Goal: Task Accomplishment & Management: Use online tool/utility

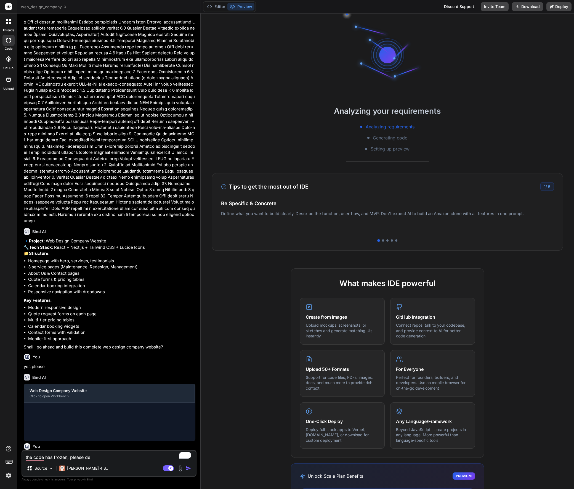
scroll to position [177, 0]
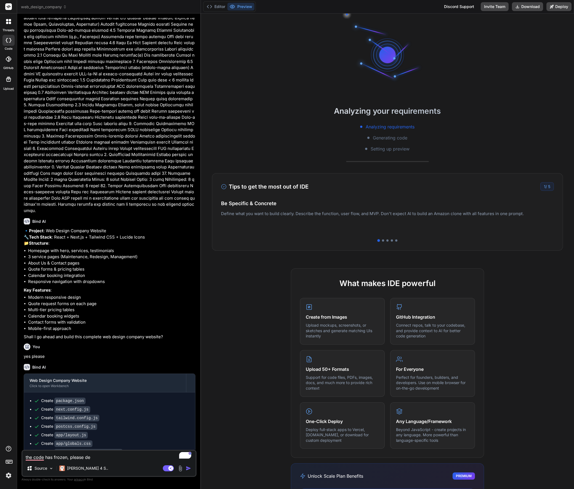
click at [8, 476] on img at bounding box center [8, 475] width 9 height 9
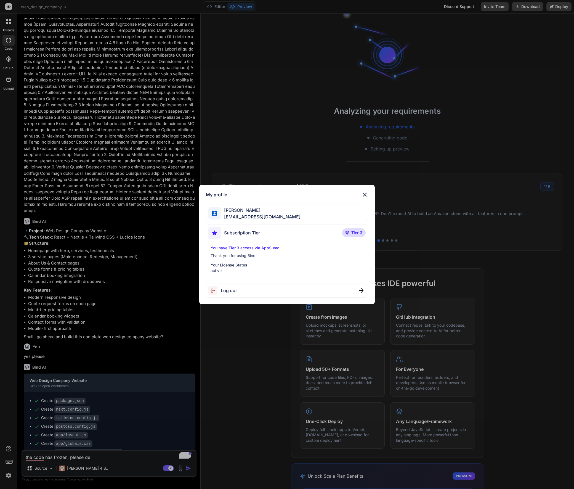
click at [291, 191] on div "My profile" at bounding box center [287, 194] width 162 height 7
click at [291, 212] on div "Kimbeng Tan tomtankimbeng@gmail.com" at bounding box center [287, 213] width 162 height 17
click at [287, 235] on div "Subscription Tier Tier 3" at bounding box center [286, 234] width 157 height 15
click at [348, 229] on p "Tier 3" at bounding box center [354, 232] width 24 height 9
click at [283, 264] on p "Your License Status" at bounding box center [287, 265] width 153 height 6
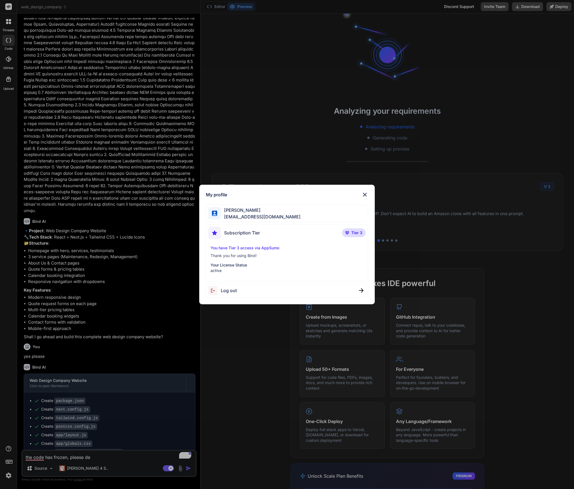
click at [235, 265] on p "Your License Status" at bounding box center [287, 265] width 153 height 6
click at [250, 255] on p "Thank you for using Bind!" at bounding box center [287, 256] width 153 height 6
click at [337, 196] on div "My profile" at bounding box center [287, 194] width 162 height 7
click at [365, 195] on img at bounding box center [365, 194] width 7 height 7
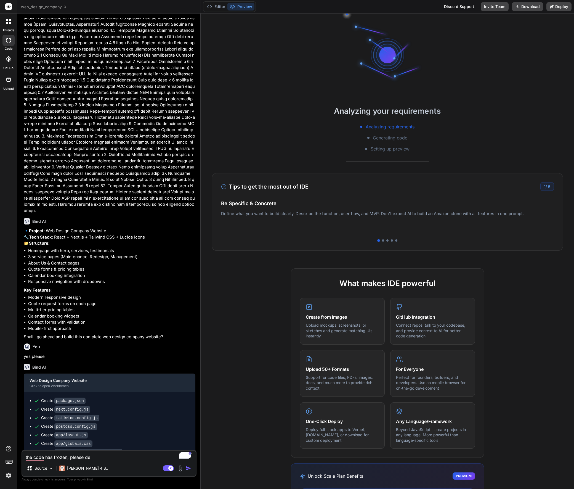
click at [9, 476] on img at bounding box center [8, 475] width 9 height 9
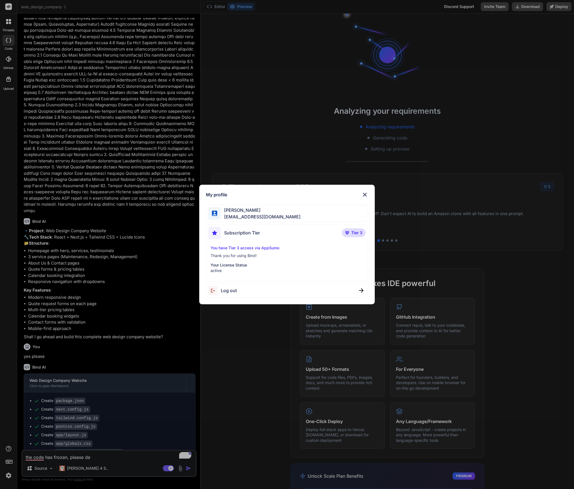
click at [368, 193] on img at bounding box center [365, 194] width 7 height 7
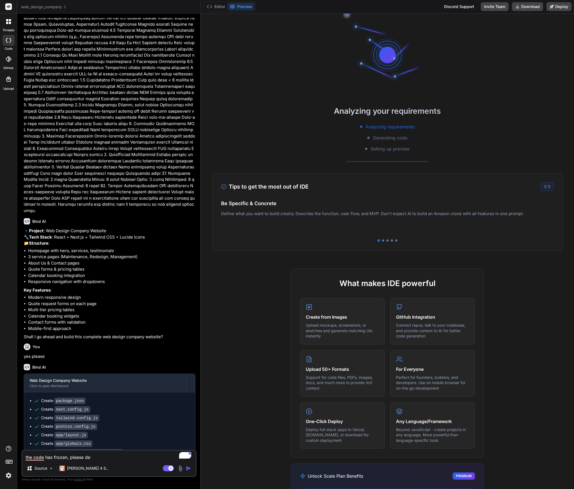
click at [36, 6] on span "web_design_company" at bounding box center [44, 7] width 46 height 6
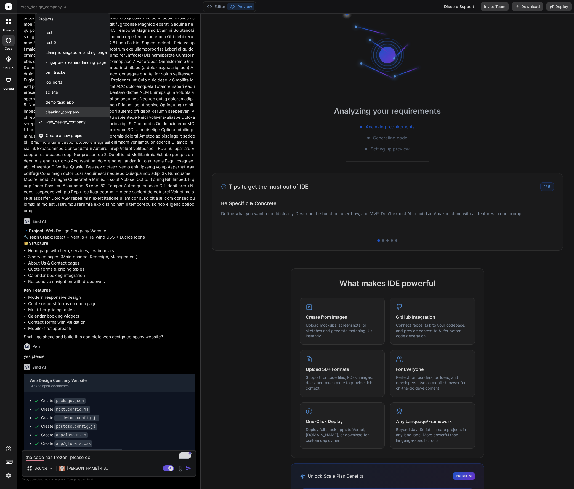
click at [63, 112] on span "cleaning_company" at bounding box center [63, 112] width 34 height 6
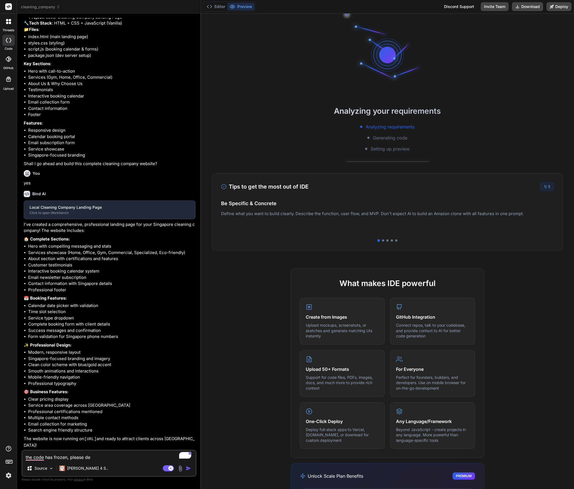
scroll to position [10, 0]
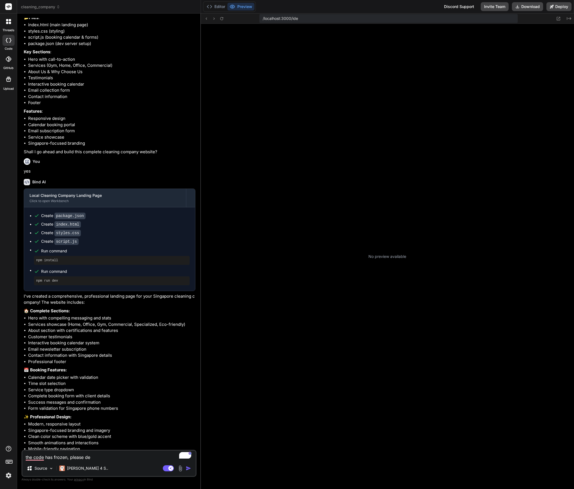
type textarea "x"
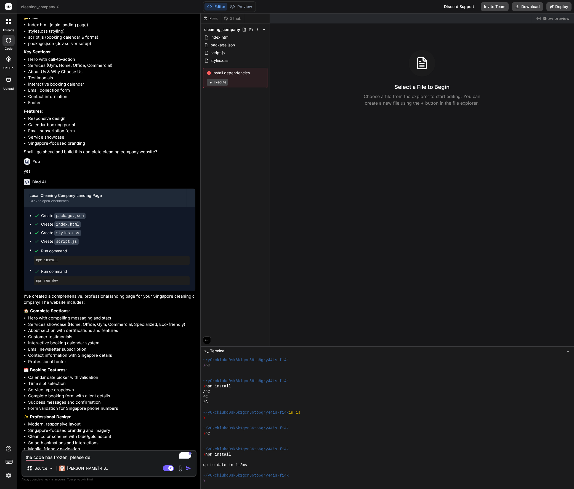
scroll to position [74, 0]
click at [218, 6] on button "Editor" at bounding box center [216, 7] width 23 height 8
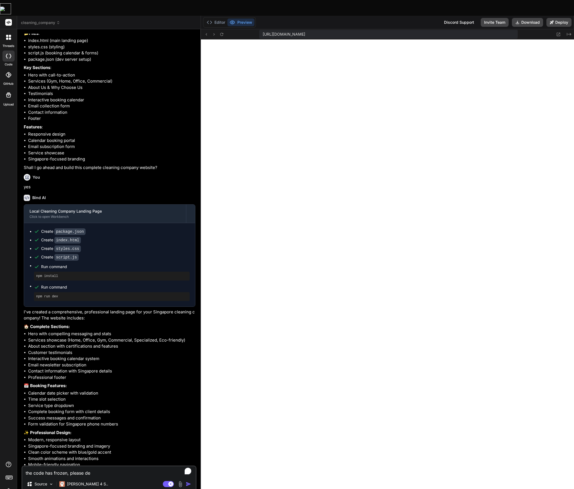
scroll to position [121, 0]
click at [45, 20] on span "cleaning_company" at bounding box center [40, 23] width 39 height 6
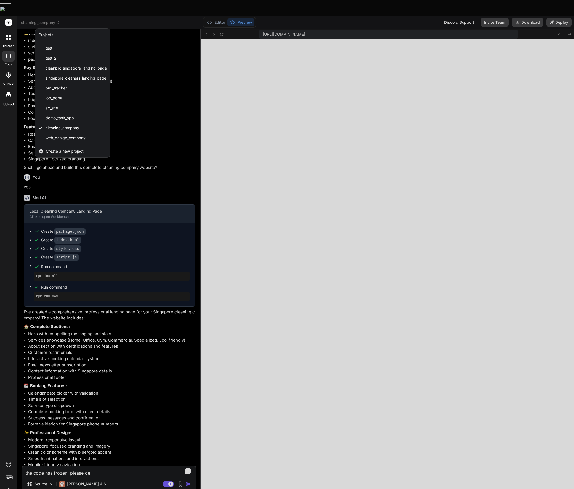
click at [77, 135] on span "web_design_company" at bounding box center [66, 138] width 40 height 6
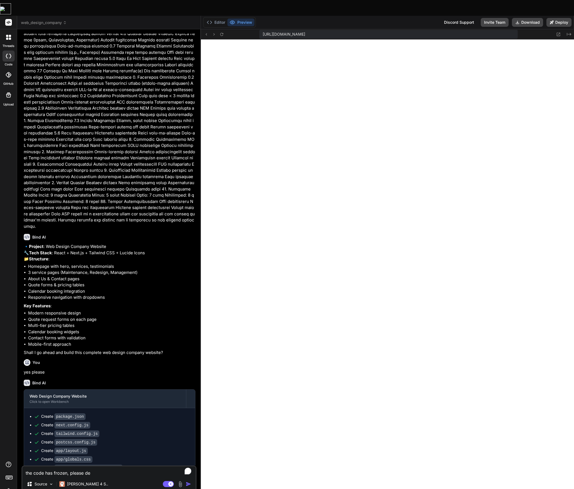
scroll to position [341, 0]
type textarea "x"
click at [558, 32] on icon at bounding box center [558, 34] width 5 height 5
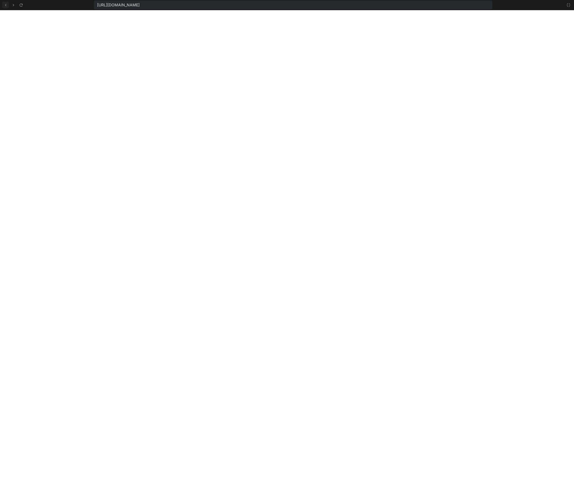
click at [6, 5] on icon at bounding box center [5, 5] width 5 height 5
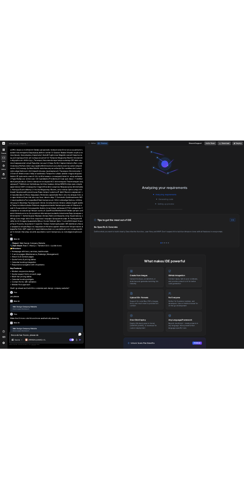
scroll to position [177, 0]
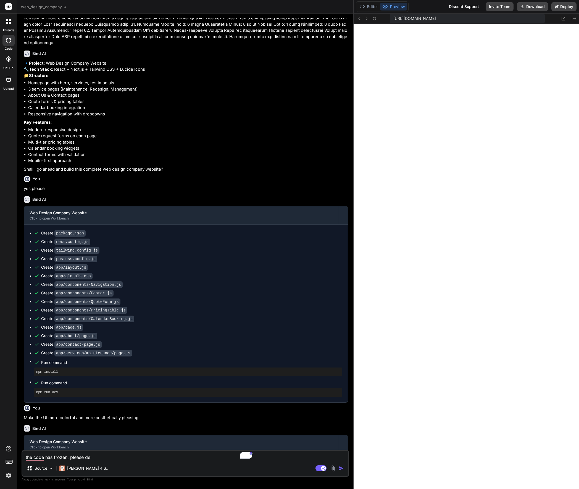
type textarea "x"
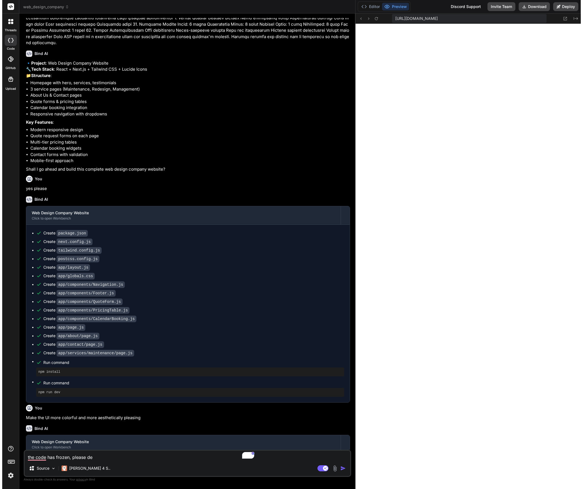
scroll to position [189, 0]
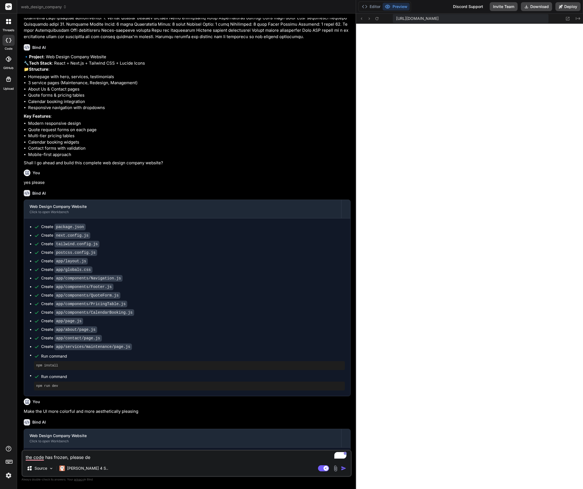
click at [33, 6] on span "web_design_company" at bounding box center [44, 7] width 46 height 6
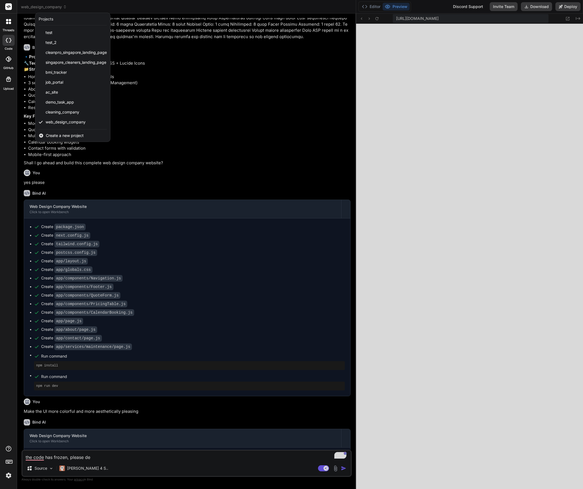
click at [62, 137] on span "Create a new project" at bounding box center [65, 136] width 38 height 6
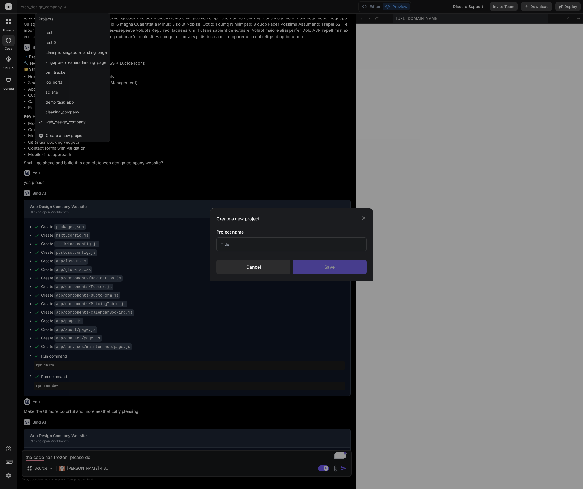
click at [273, 248] on input "text" at bounding box center [291, 244] width 150 height 14
type input "LDT"
click at [324, 267] on div "Save" at bounding box center [330, 267] width 74 height 14
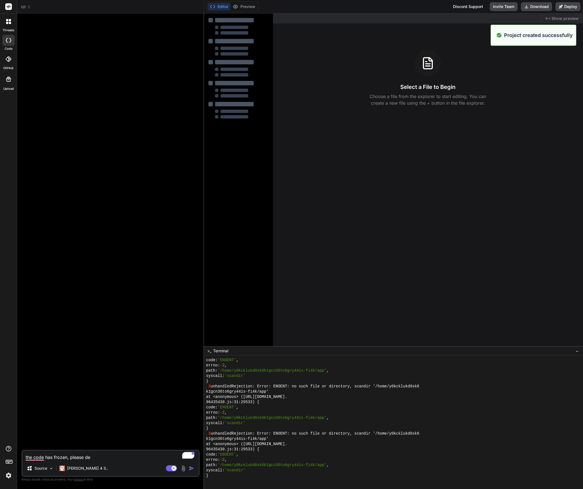
type textarea "x"
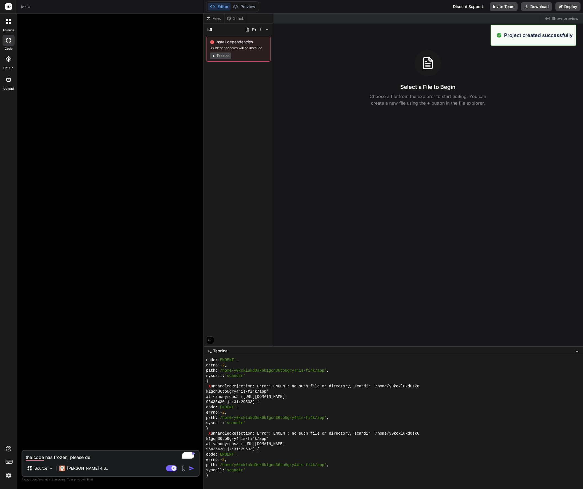
scroll to position [1358, 0]
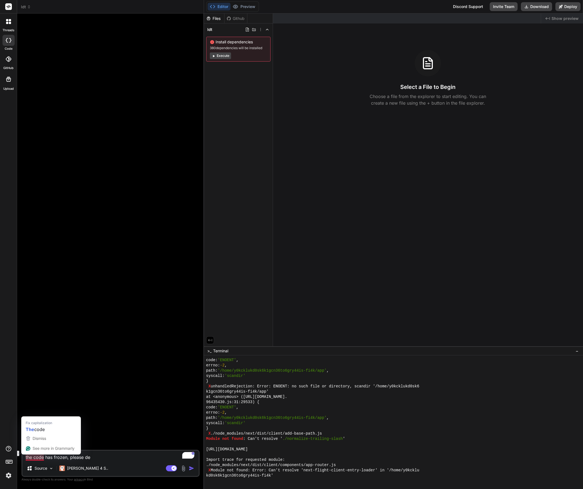
drag, startPoint x: 94, startPoint y: 458, endPoint x: 26, endPoint y: 457, distance: 67.6
click at [26, 457] on textarea "the code has frozen, please de" at bounding box center [110, 455] width 176 height 10
type textarea "t"
type textarea "x"
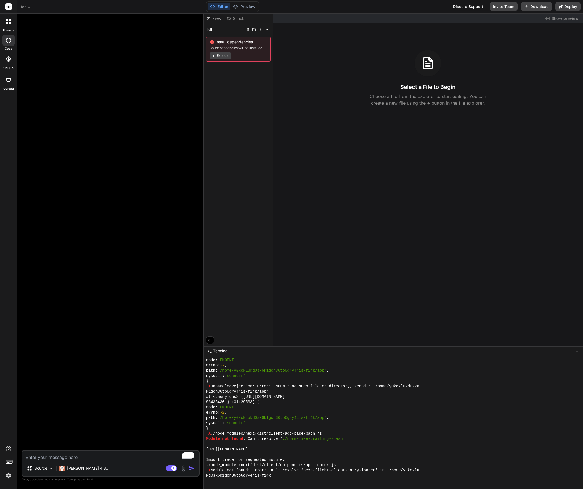
paste textarea "Lifetime Deal Tracker Web App Design Github Supabase Download Remove from Netli…"
type textarea "Lifetime Deal Tracker Web App Design Github Supabase Download Remove from Netli…"
type textarea "x"
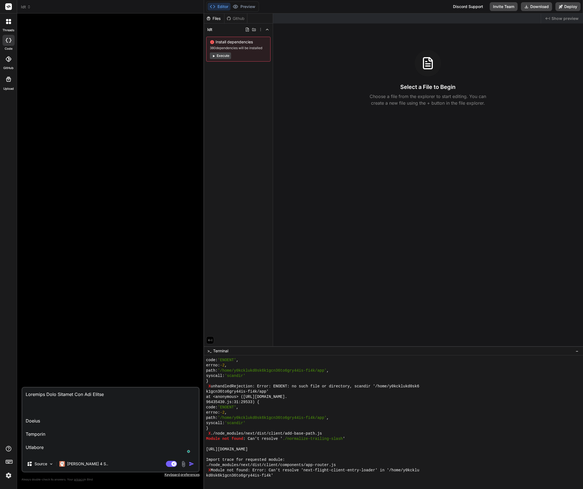
scroll to position [875, 0]
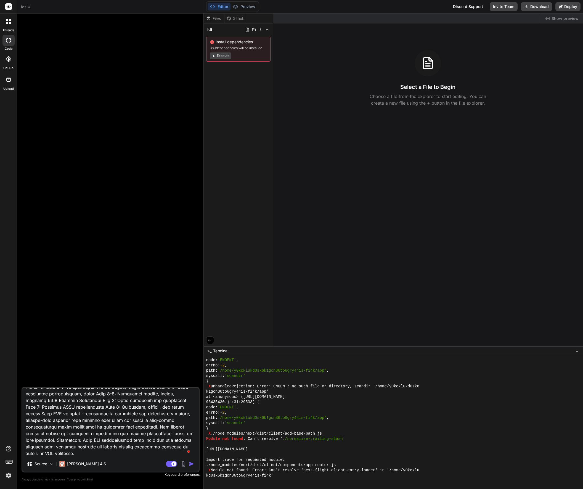
type textarea "Lifetime Deal Tracker Web App Design Github Supabase Download Remove from Netli…"
click at [192, 465] on img "button" at bounding box center [192, 464] width 6 height 6
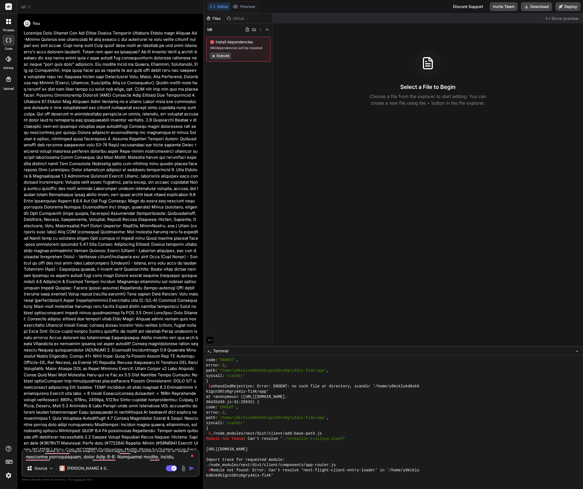
scroll to position [0, 0]
click at [191, 467] on img "button" at bounding box center [192, 468] width 6 height 6
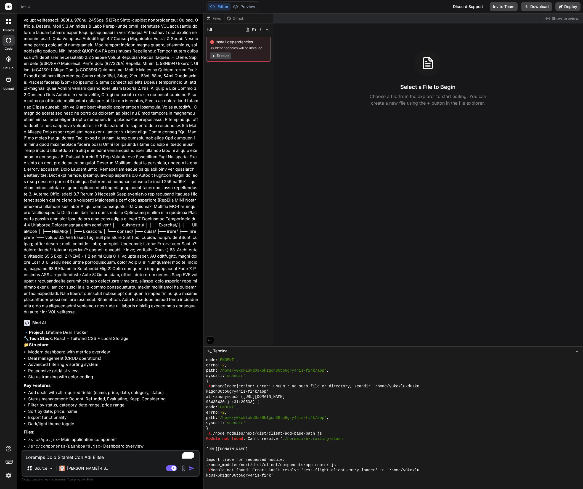
scroll to position [425, 0]
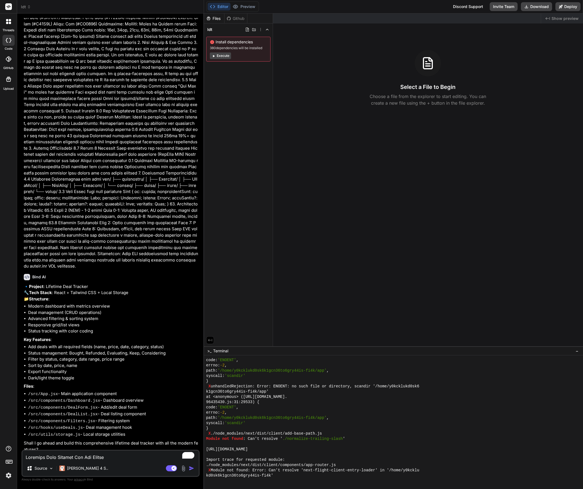
type textarea "x"
click at [79, 456] on textarea "To enrich screen reader interactions, please activate Accessibility in Grammarl…" at bounding box center [110, 455] width 176 height 10
type textarea "y"
type textarea "x"
type textarea "ye"
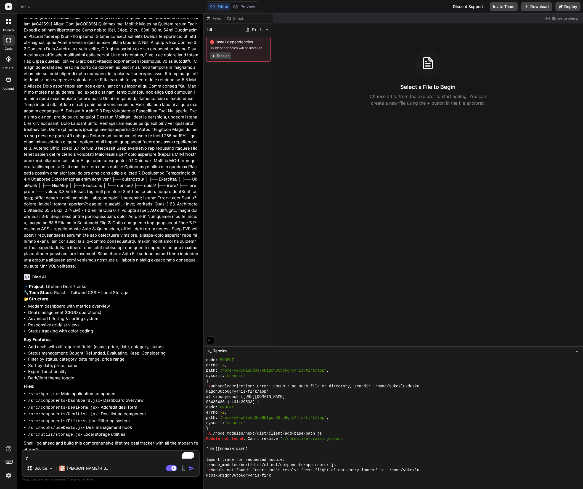
type textarea "x"
type textarea "yes"
type textarea "x"
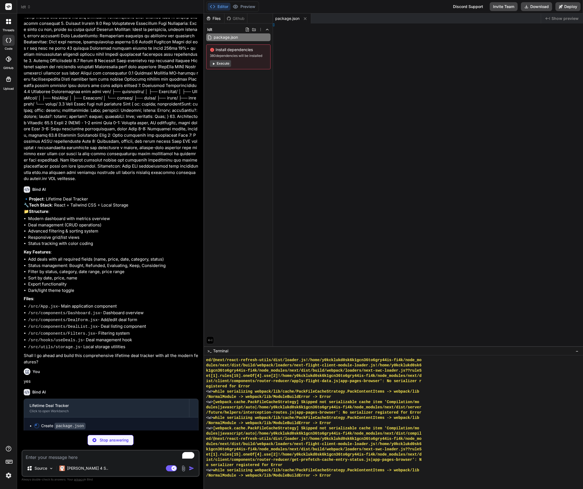
scroll to position [2355, 0]
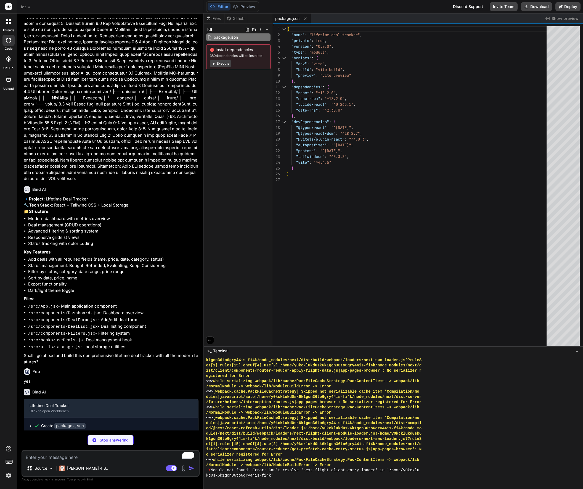
type textarea "x"
type textarea "<script type="module" src="/src/main.jsx"></script> </body> </html>"
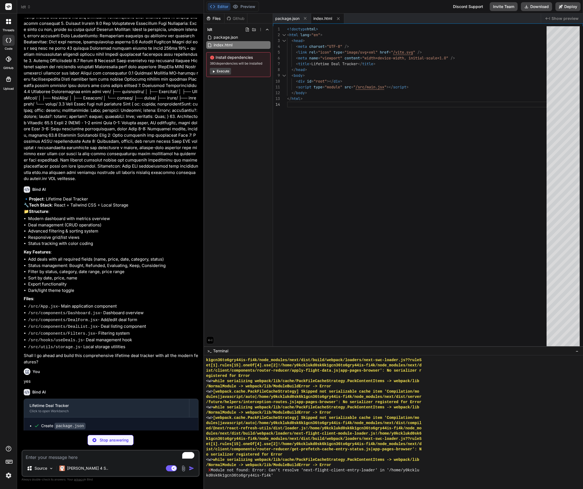
type textarea "x"
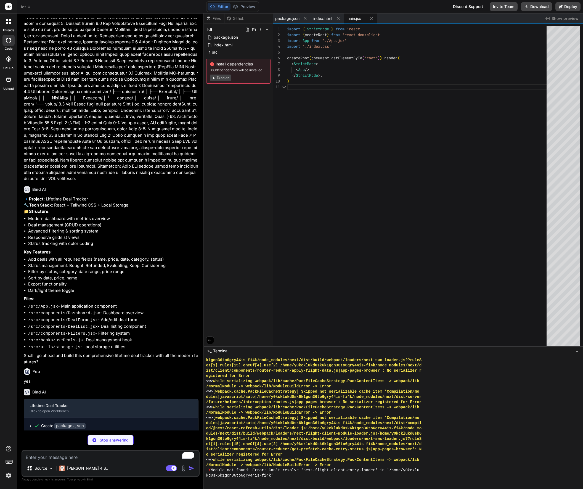
scroll to position [2732, 0]
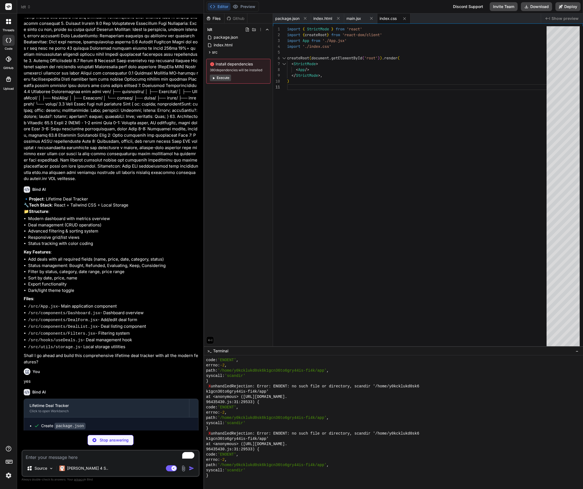
type textarea "x"
type textarea ".status-badge { @apply px-3 py-1 rounded-full text-sm font-medium; } }"
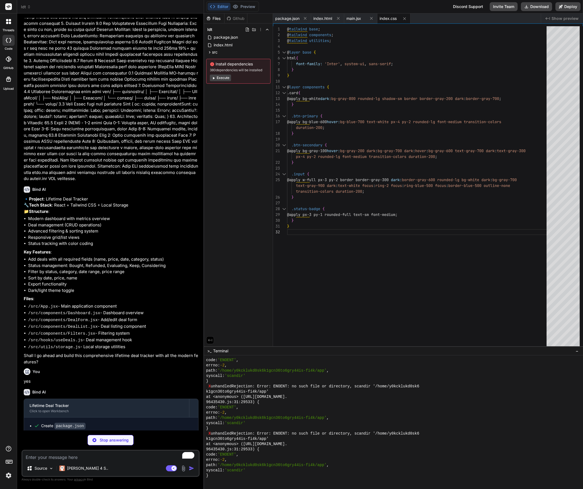
type textarea "x"
type textarea ") } export default App"
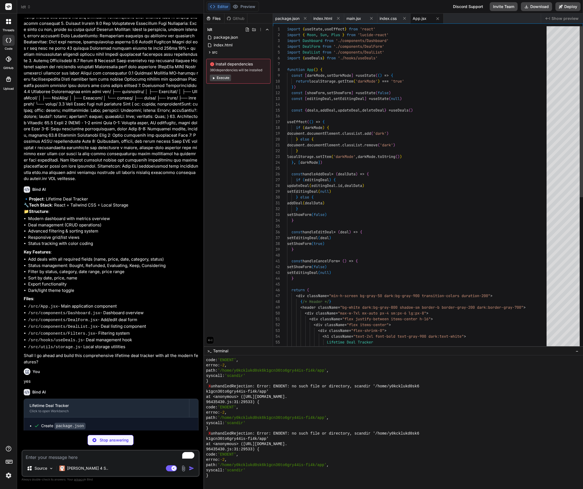
scroll to position [23, 0]
type textarea "x"
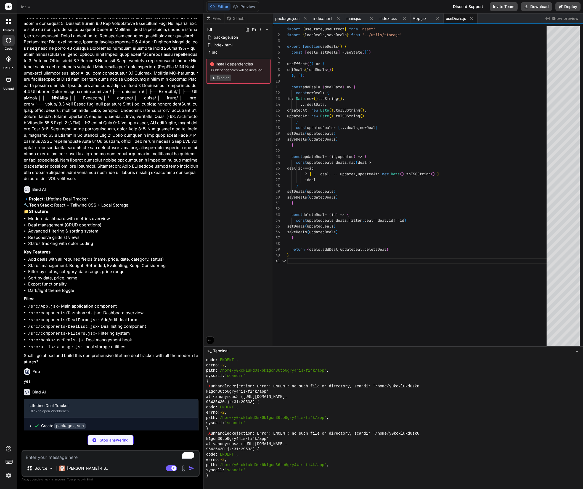
scroll to position [0, 0]
type textarea "x"
type textarea "link.click() window.URL.revokeObjectURL(url) }"
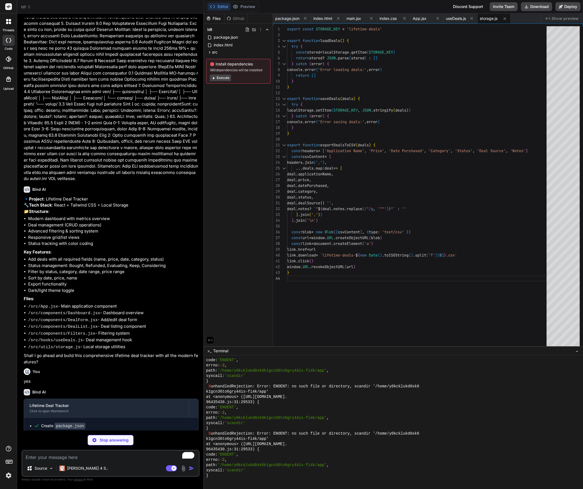
type textarea "x"
type textarea ")} </div> </div> </div> </div> ) } export default Dashboard"
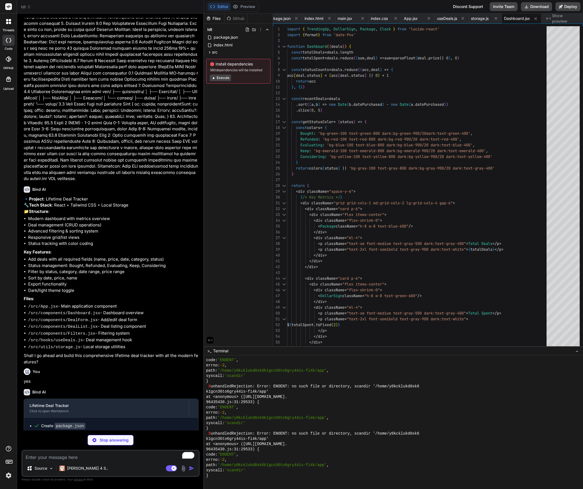
type textarea "x"
type textarea "export default DealForm"
type textarea "x"
type textarea ")} </div> ) } export default DealList"
type textarea "x"
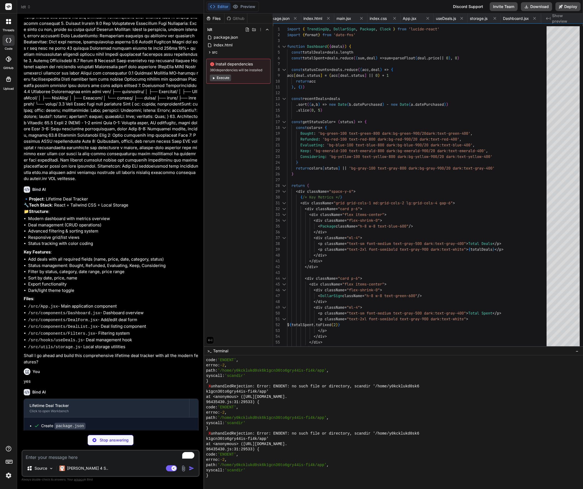
type textarea "))} </div> </div> </div> ) } export default Filters"
type textarea "x"
type textarea "import { defineConfig } from 'vite' import react from '@vitejs/plugin-react' //…"
type textarea "x"
type textarea "sans: ['Inter', 'system-ui', 'sans-serif'], }, }, }, plugins: [], }"
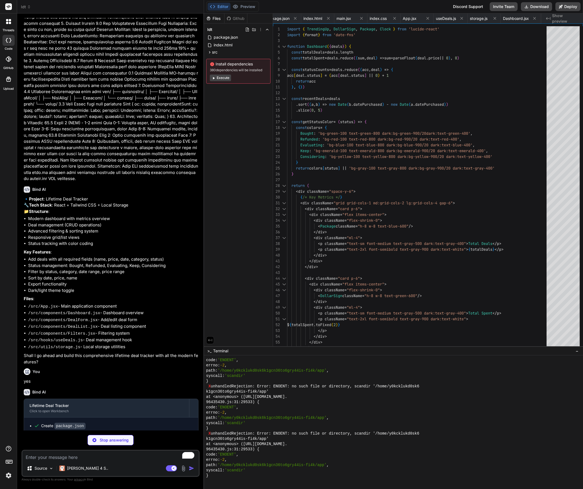
type textarea "x"
type textarea "export default { plugins: { tailwindcss: {}, autoprefixer: {}, }, }"
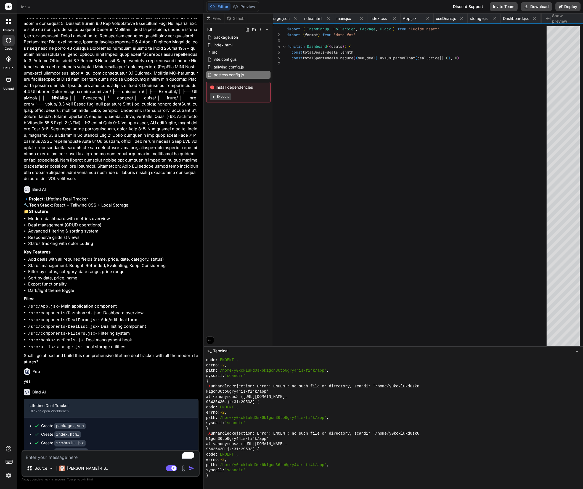
type textarea "x"
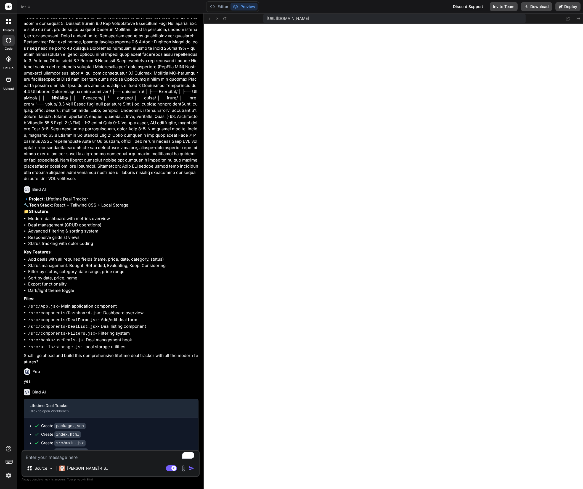
scroll to position [3063, 0]
click at [222, 6] on button "Editor" at bounding box center [219, 7] width 23 height 8
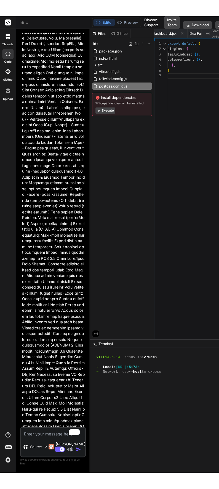
scroll to position [3760, 0]
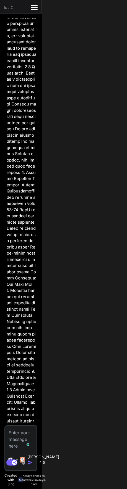
type textarea "x"
type textarea "export default { plugins: { tailwindcss: {}, autoprefixer: {}, }, }"
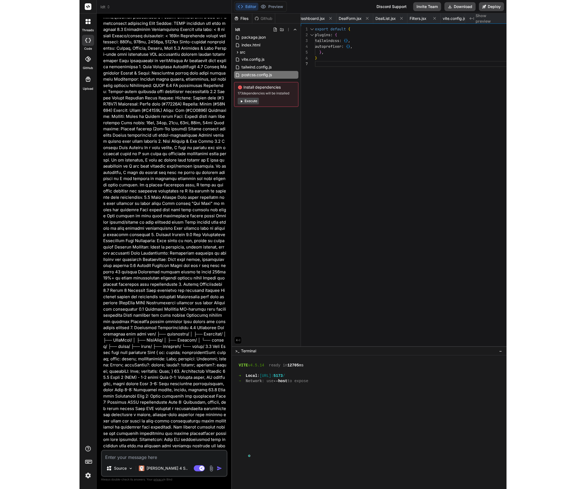
scroll to position [2197, 0]
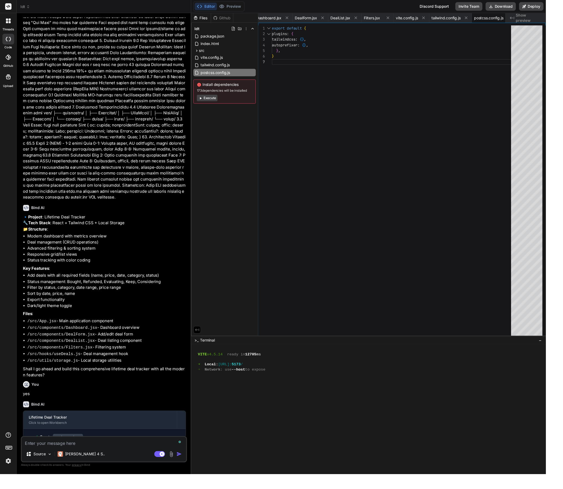
type textarea "x"
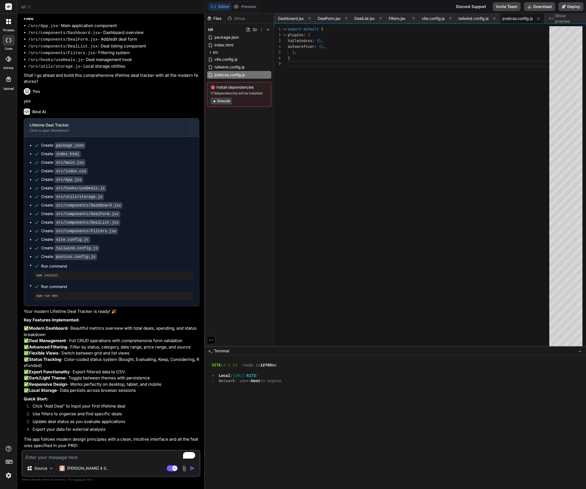
scroll to position [835, 0]
click at [73, 458] on textarea "To enrich screen reader interactions, please activate Accessibility in Grammarl…" at bounding box center [110, 455] width 177 height 10
paste textarea "Please add the Refunded status to the dashboard and also add a status called "H…"
type textarea "Please add the Refunded status to the dashboard and also add a status called "H…"
type textarea "x"
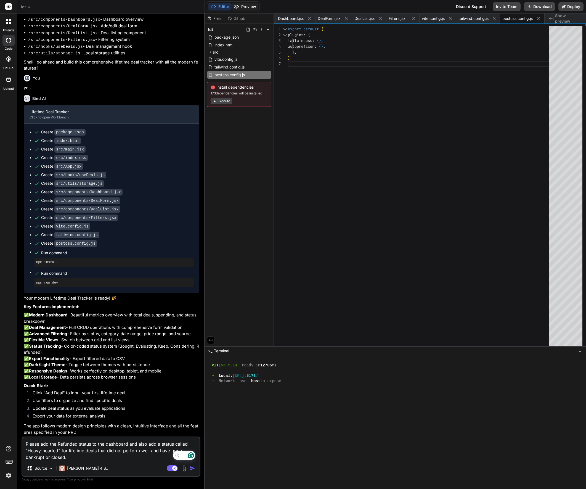
type textarea "Please add the Refunded status to the dashboard and also add a status called "H…"
click at [249, 7] on button "Preview" at bounding box center [244, 7] width 27 height 8
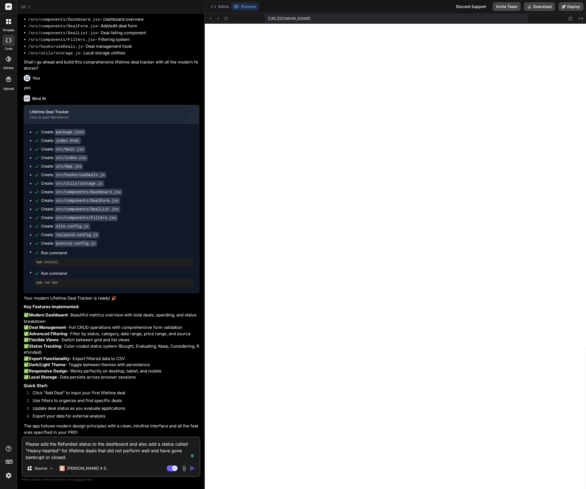
click at [193, 468] on img "button" at bounding box center [193, 468] width 6 height 6
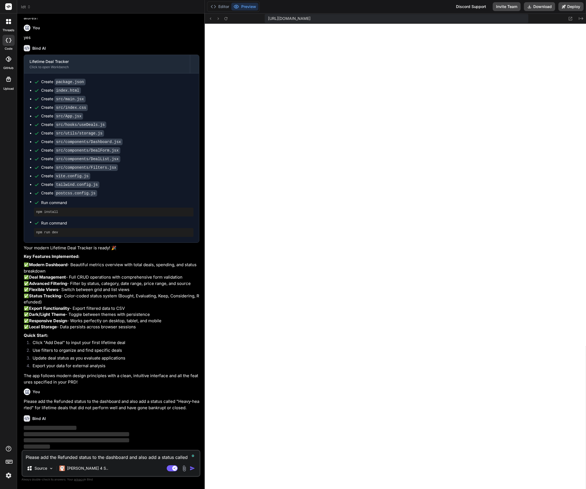
scroll to position [899, 0]
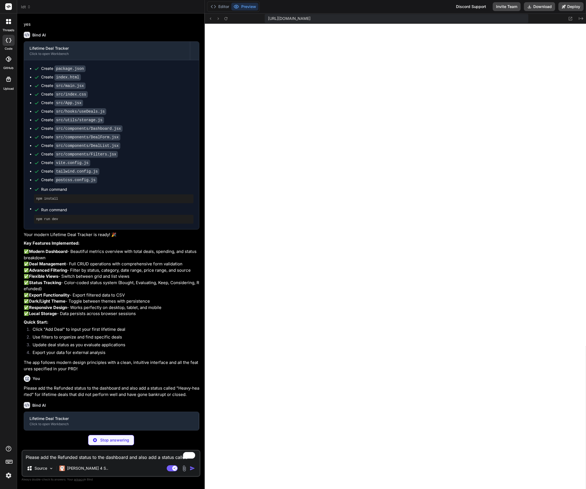
type textarea "x"
type textarea ") } export default Dashboard"
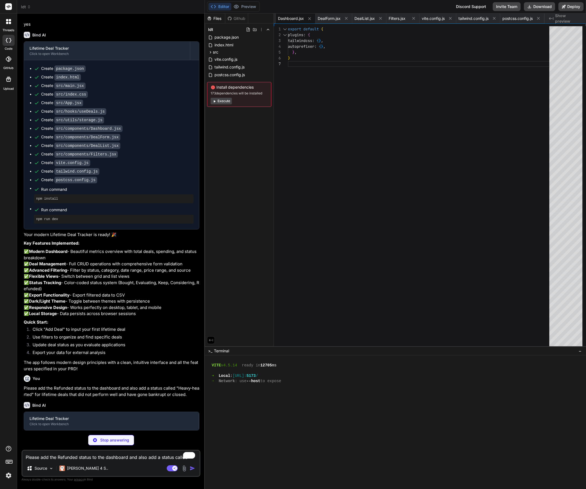
type textarea "x"
type textarea "export default DealForm"
type textarea "x"
type textarea "</table> </div> </div> )} </div> ) } export default DealList"
type textarea "x"
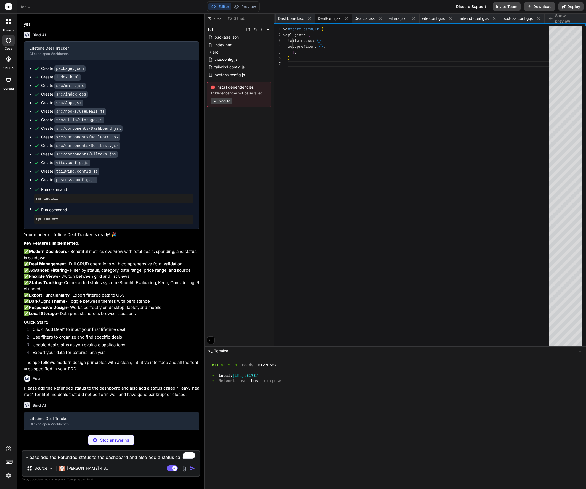
type textarea "))} </div> </div> </div> ) } export default Filters"
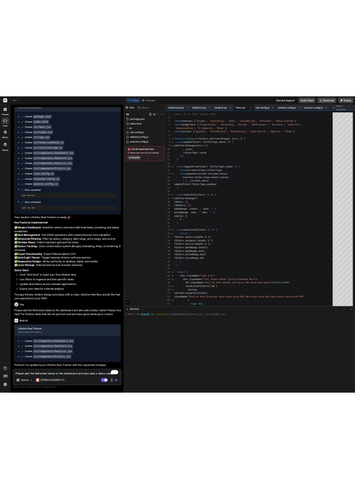
scroll to position [1112, 0]
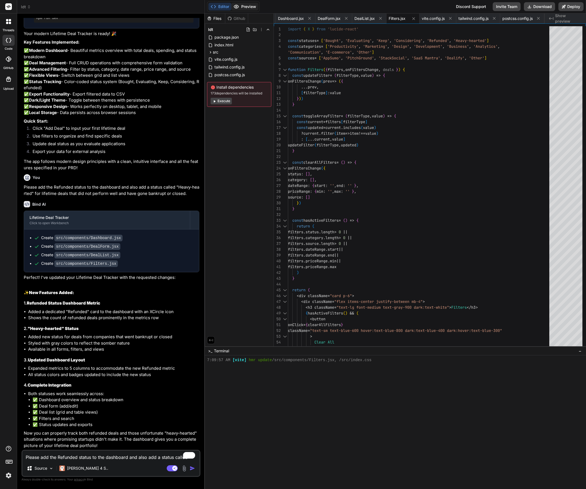
click at [250, 6] on button "Preview" at bounding box center [244, 7] width 27 height 8
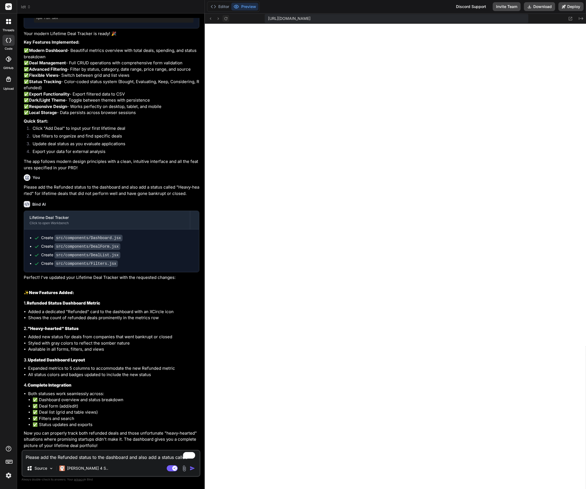
click at [225, 19] on icon at bounding box center [226, 18] width 5 height 5
type textarea "x"
type textarea "</div> ) } export default Filters"
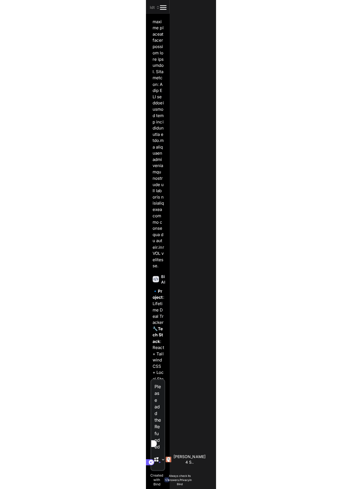
scroll to position [14910, 0]
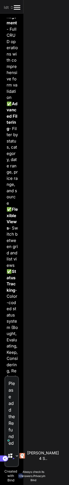
type textarea "x"
type textarea ") } export default Filters"
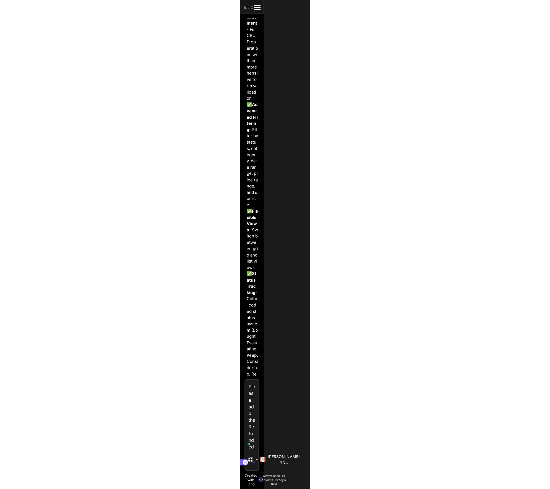
scroll to position [3084, 0]
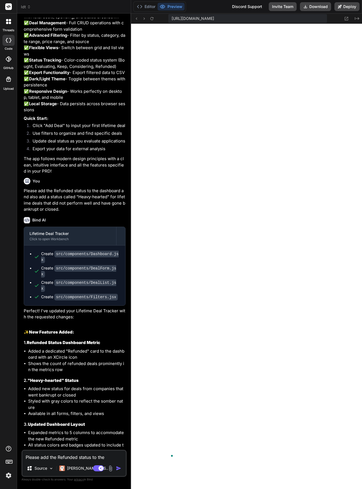
type textarea "x"
type textarea "export default Filters"
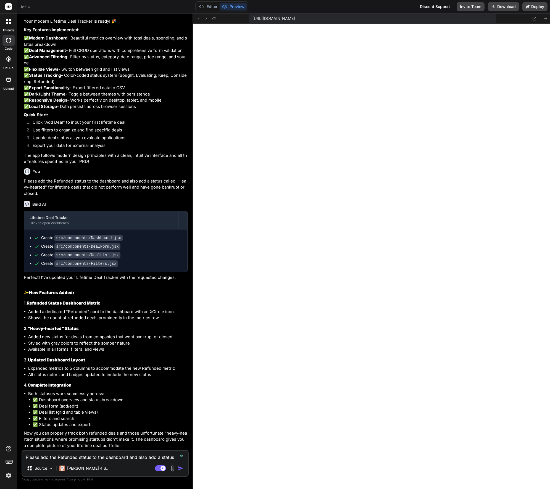
scroll to position [2245, 0]
click at [173, 469] on img at bounding box center [172, 468] width 6 height 6
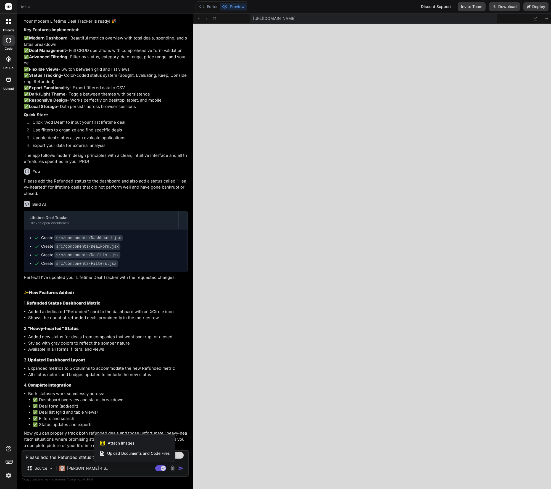
click at [123, 442] on span "Attach Images" at bounding box center [121, 443] width 26 height 6
type textarea "x"
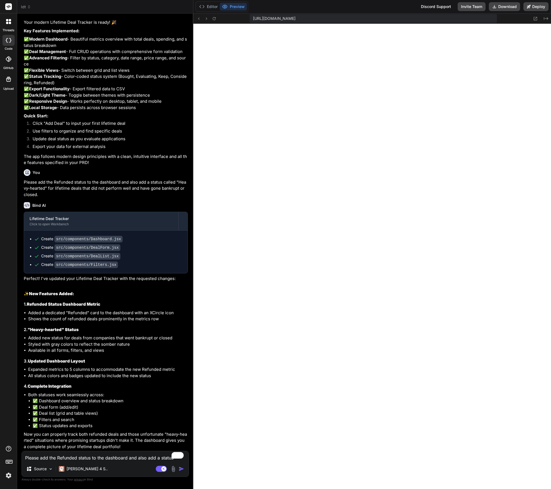
type input "C:\fakepath\Screenshot 2025-09-17 at 07.15.53.png"
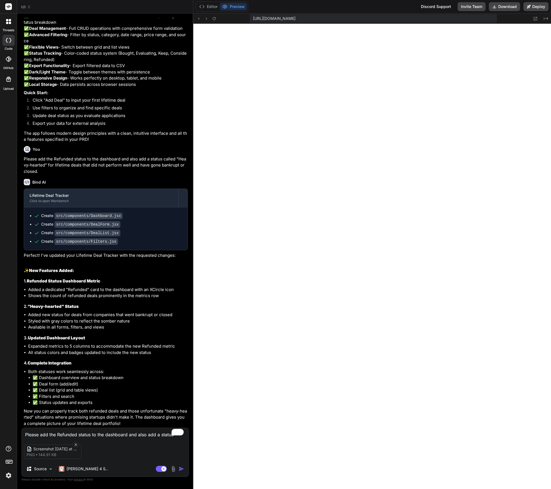
type textarea "x"
click at [72, 435] on textarea "Please add the Refunded status to the dashboard and also add a status called "H…" at bounding box center [105, 433] width 167 height 10
type textarea "m"
type textarea "x"
type textarea "ma"
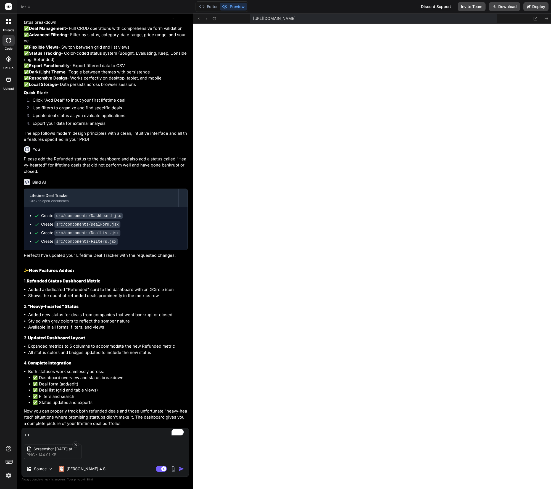
type textarea "x"
type textarea "mak"
type textarea "x"
type textarea "make"
type textarea "x"
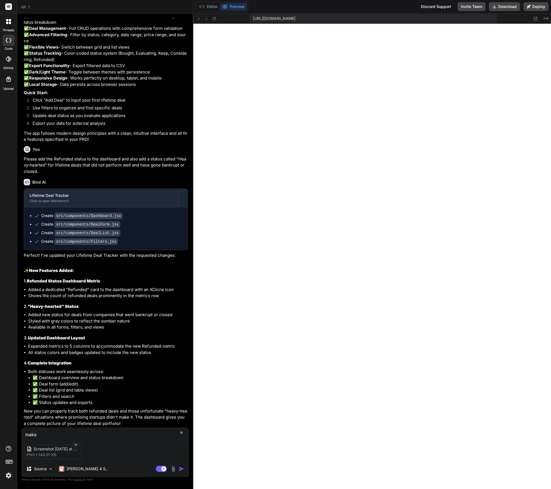
type textarea "make"
type textarea "x"
type textarea "make t"
type textarea "x"
type textarea "make th"
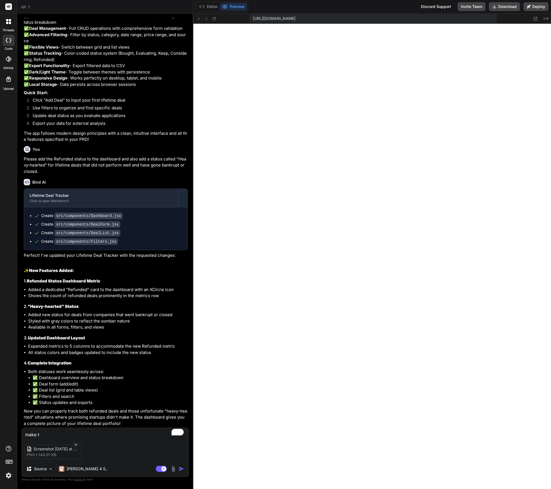
type textarea "x"
type textarea "make the"
type textarea "x"
type textarea "make the"
type textarea "x"
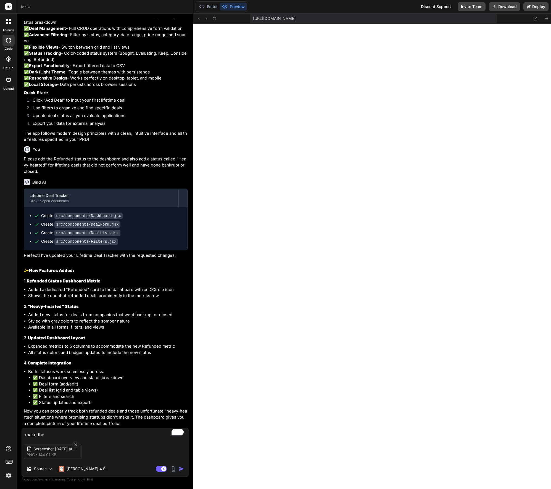
type textarea "make the"
type textarea "x"
type textarea "make th"
type textarea "x"
type textarea "make t"
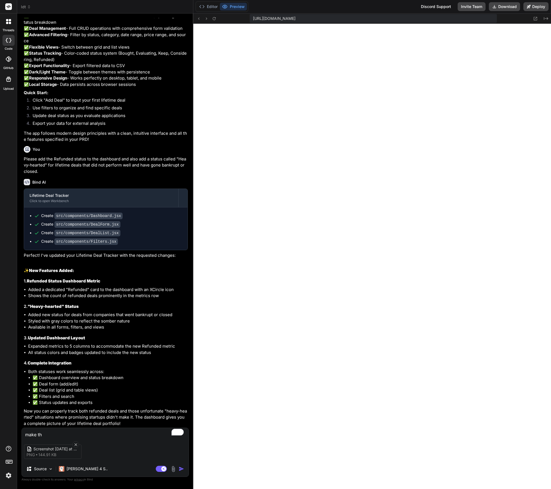
type textarea "x"
type textarea "make"
type textarea "x"
type textarea "make"
type textarea "x"
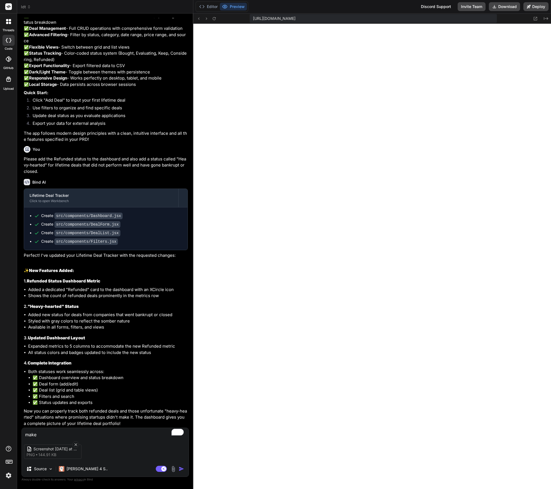
type textarea "mak"
type textarea "x"
type textarea "ma"
type textarea "x"
type textarea "m"
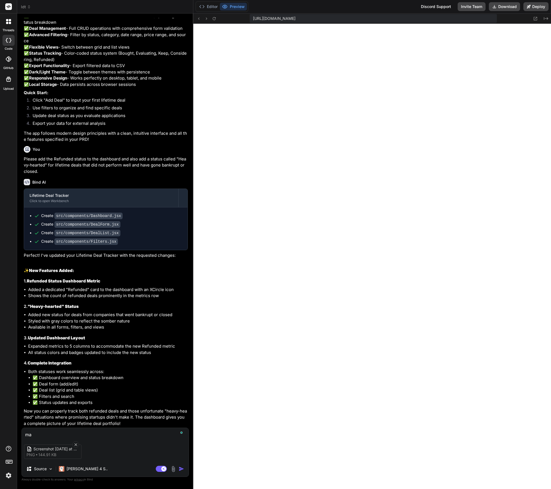
type textarea "x"
type textarea "mo"
type textarea "x"
type textarea "mod"
type textarea "x"
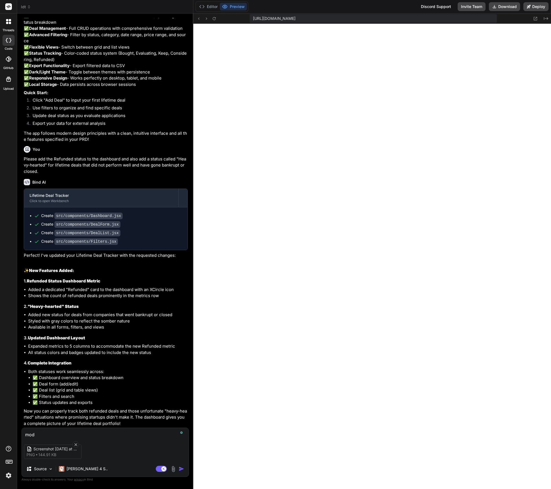
type textarea "modi"
type textarea "x"
type textarea "modif"
type textarea "x"
type textarea "modify"
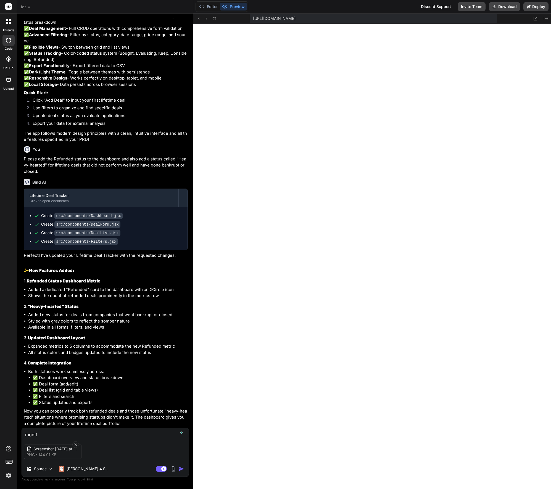
type textarea "x"
type textarea "modify"
type textarea "x"
type textarea "modify t"
type textarea "x"
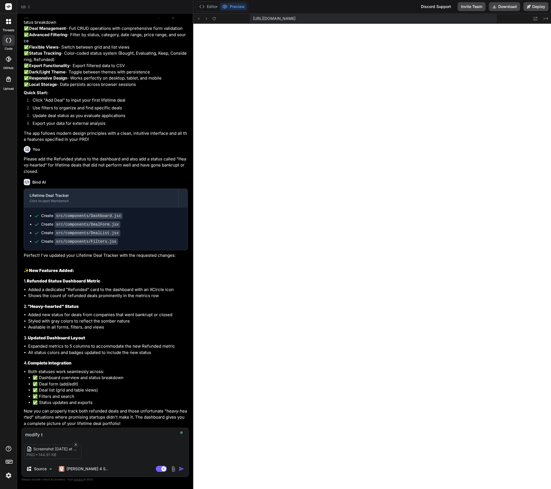
type textarea "modify th"
type textarea "x"
type textarea "modify the"
type textarea "x"
type textarea "modify the"
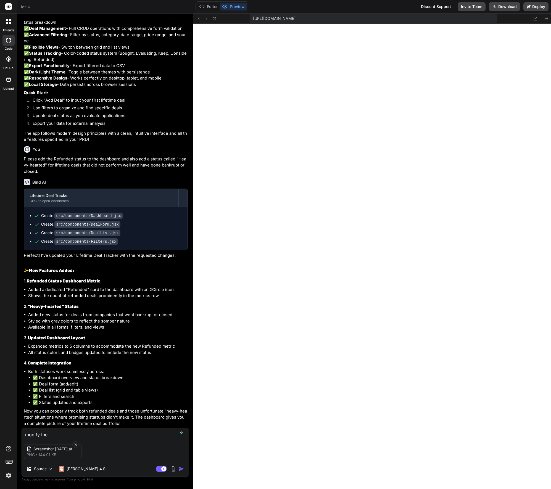
type textarea "x"
type textarea "modify the d"
type textarea "x"
type textarea "modify the da"
type textarea "x"
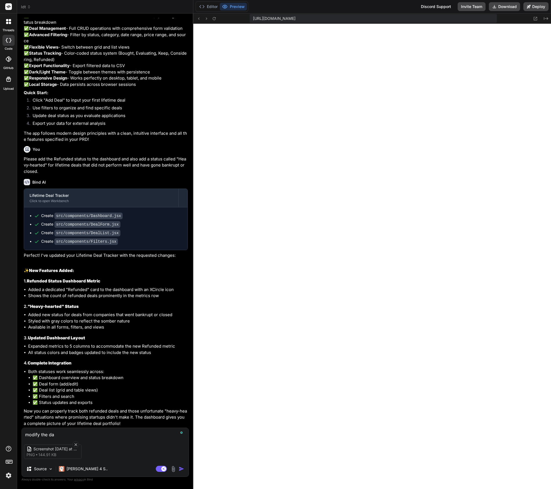
type textarea "modify the das"
type textarea "x"
type textarea "modify the dash"
type textarea "x"
type textarea "modify the dashb"
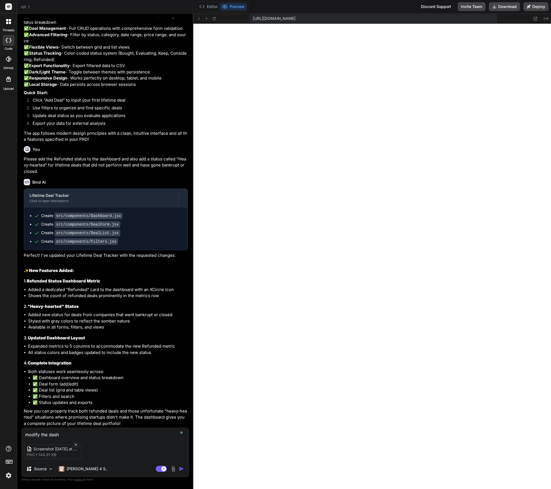
type textarea "x"
type textarea "modify the dashbo"
type textarea "x"
type textarea "modify the dashboa"
type textarea "x"
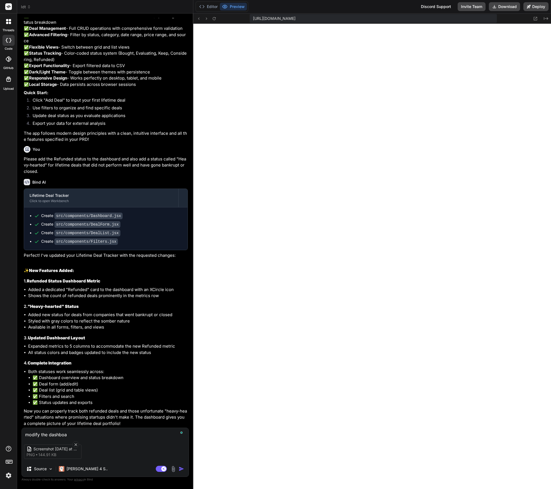
type textarea "modify the dashboad"
type textarea "x"
type textarea "modify the dashboad"
type textarea "x"
type textarea "modify the dashboad t"
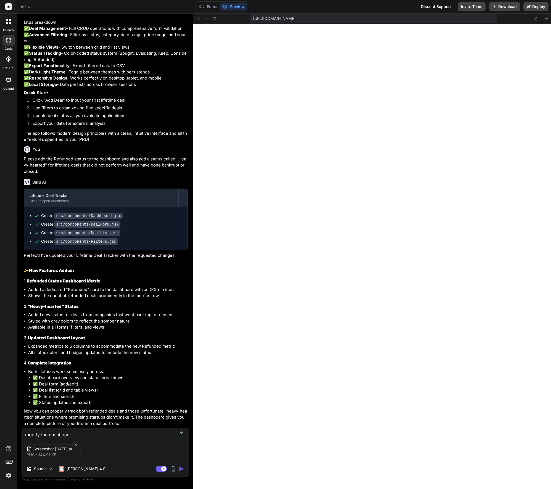
type textarea "x"
type textarea "modify the dashboad to"
type textarea "x"
type textarea "modify the dashboad to"
type textarea "x"
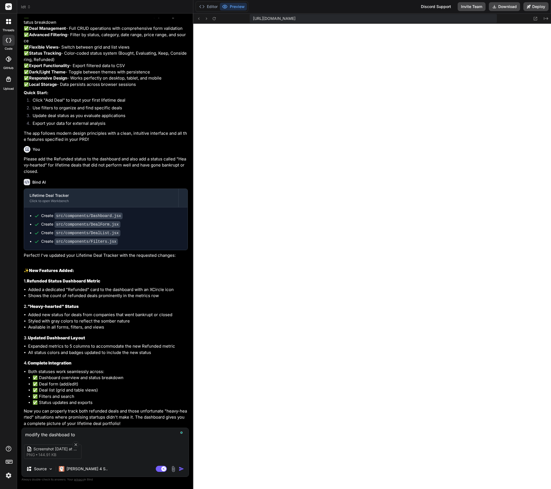
type textarea "modify the dashboad to b"
type textarea "x"
type textarea "modify the dashboad to be"
type textarea "x"
type textarea "modify the dashboad to be"
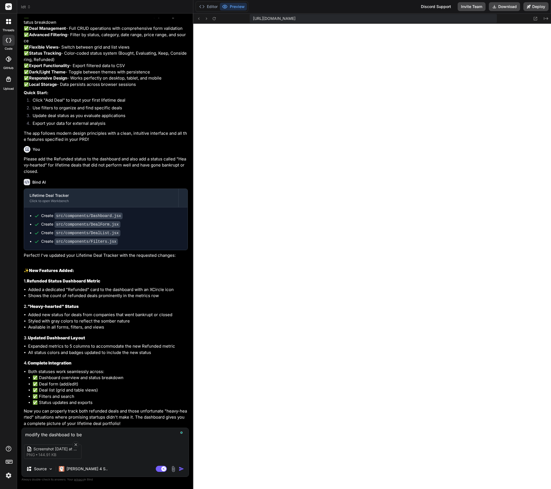
type textarea "x"
type textarea "modify the dashboad to be s"
type textarea "x"
type textarea "modify the dashboad to be so"
type textarea "x"
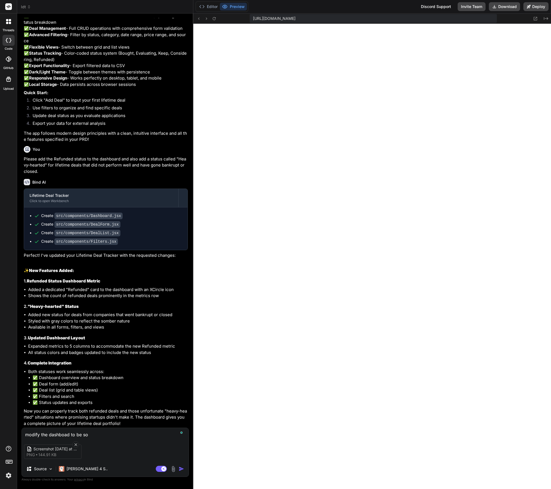
type textarea "modify the dashboad to be som"
type textarea "x"
type textarea "modify the dashboad to be some"
type textarea "x"
type textarea "modify the dashboad to be somet"
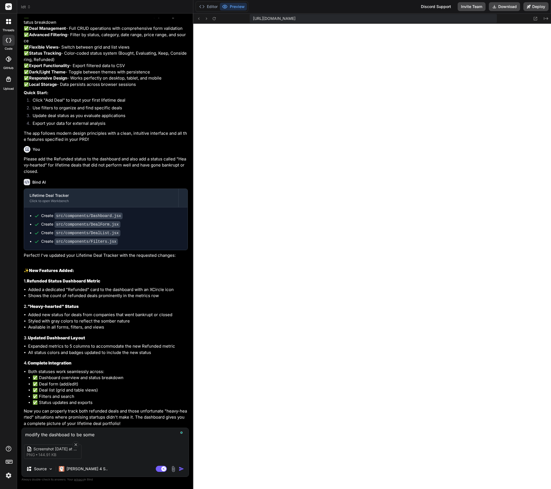
type textarea "x"
type textarea "modify the dashboad to be someth"
type textarea "x"
type textarea "modify the dashboad to be somethi"
type textarea "x"
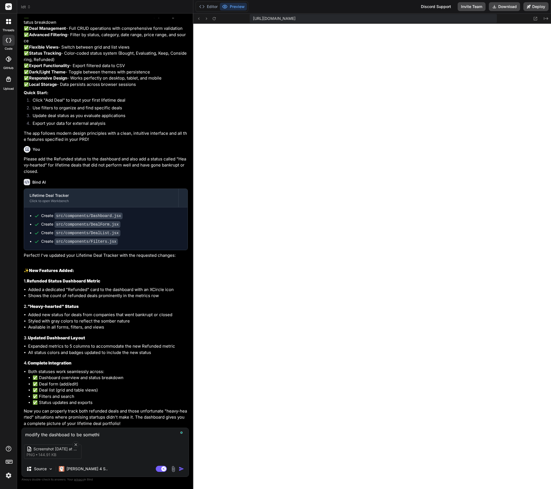
type textarea "modify the dashboad to be somethin"
type textarea "x"
type textarea "modify the dashboad to be something"
type textarea "x"
type textarea "modify the dashboad to be something"
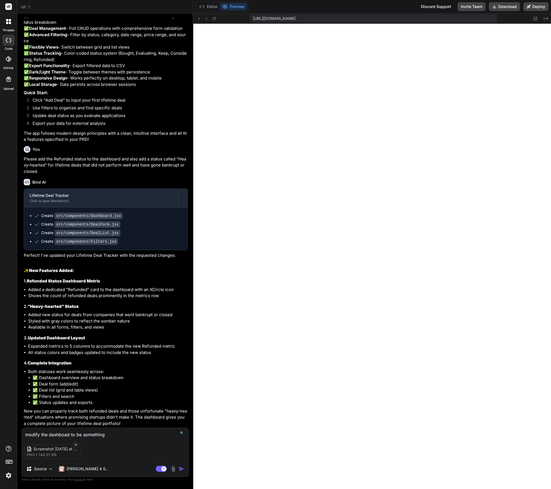
type textarea "x"
type textarea "modify the dashboad to be something s"
type textarea "x"
type textarea "modify the dashboad to be something si"
type textarea "x"
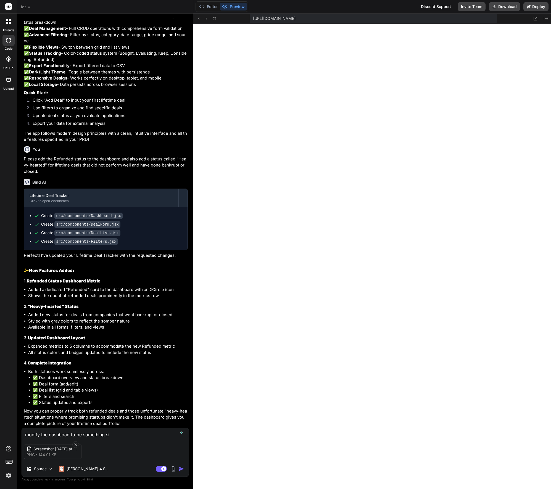
type textarea "modify the dashboad to be something sin"
type textarea "x"
type textarea "modify the dashboad to be something sini"
type textarea "x"
type textarea "modify the dashboad to be something sinil"
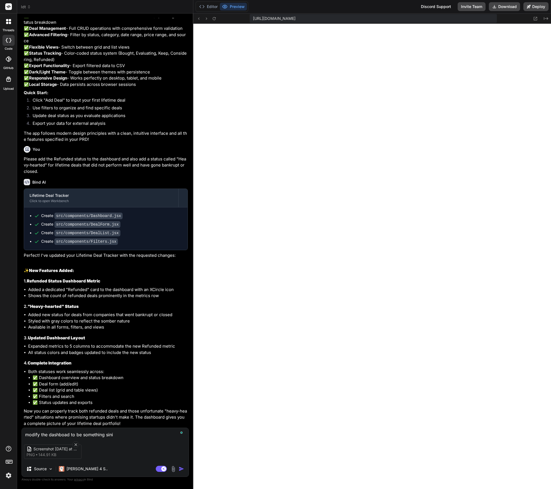
type textarea "x"
type textarea "modify the dashboad to be something sinila"
type textarea "x"
type textarea "modify the dashboad to be something sinil"
type textarea "x"
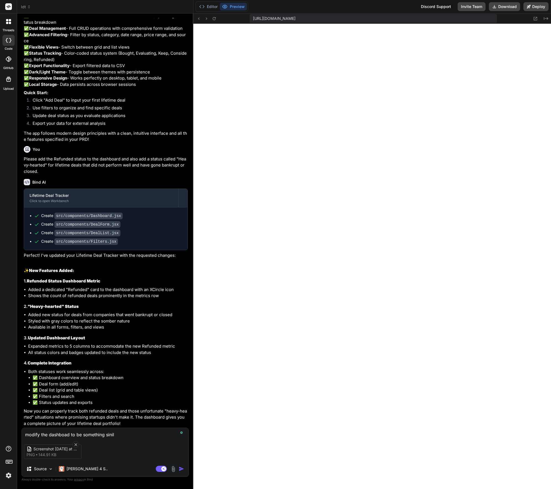
type textarea "modify the dashboad to be something sini"
type textarea "x"
type textarea "modify the dashboad to be something sin"
type textarea "x"
type textarea "modify the dashboad to be something si"
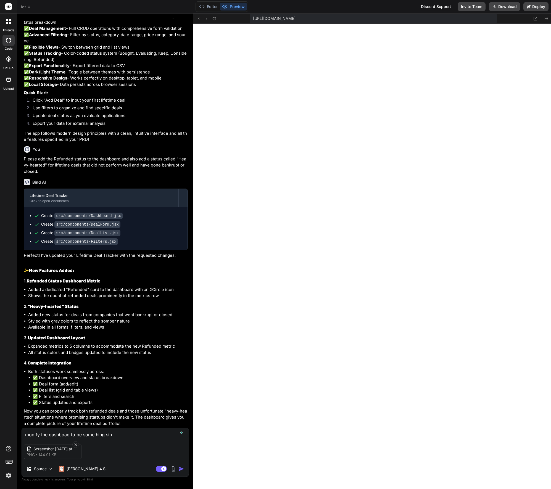
type textarea "x"
type textarea "modify the dashboad to be something sim"
type textarea "x"
type textarea "modify the dashboad to be something simi"
type textarea "x"
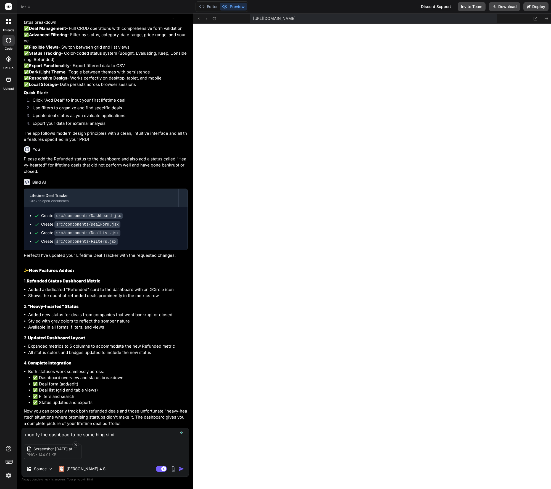
type textarea "modify the dashboad to be something simil"
type textarea "x"
type textarea "modify the dashboad to be something simila"
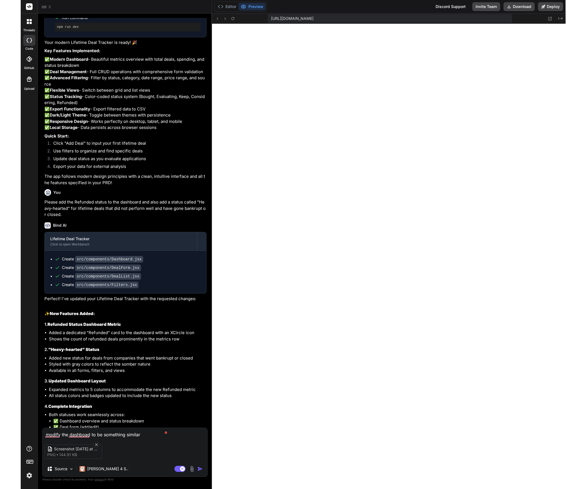
scroll to position [2224, 0]
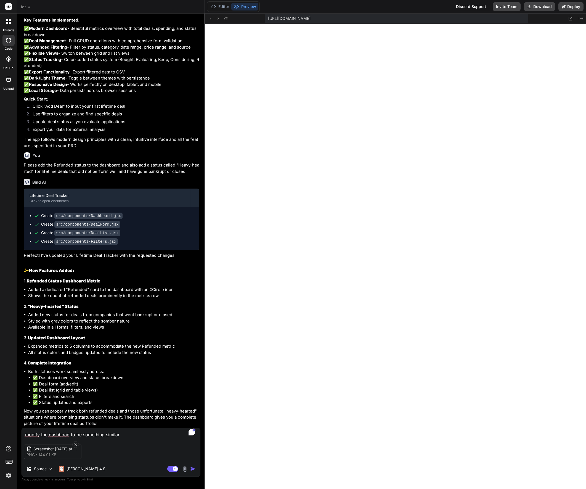
click at [193, 470] on img "button" at bounding box center [193, 469] width 6 height 6
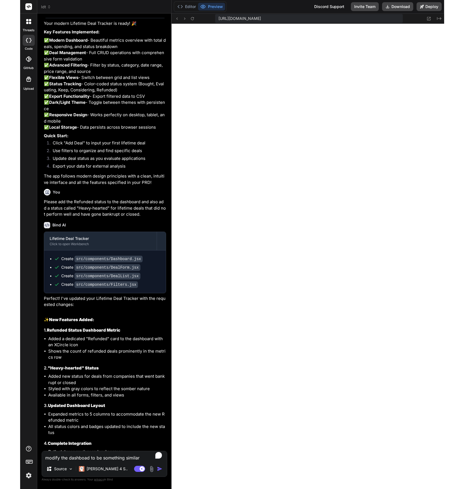
scroll to position [2517, 0]
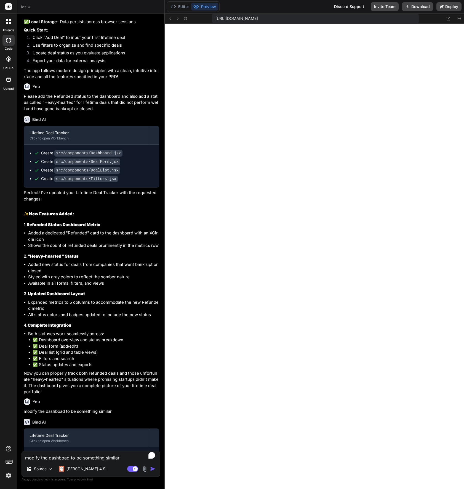
click at [26, 7] on span "ldt" at bounding box center [26, 7] width 10 height 6
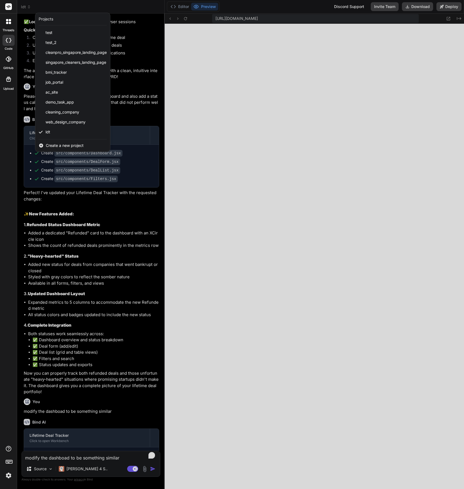
click at [62, 145] on span "Create a new project" at bounding box center [65, 146] width 38 height 6
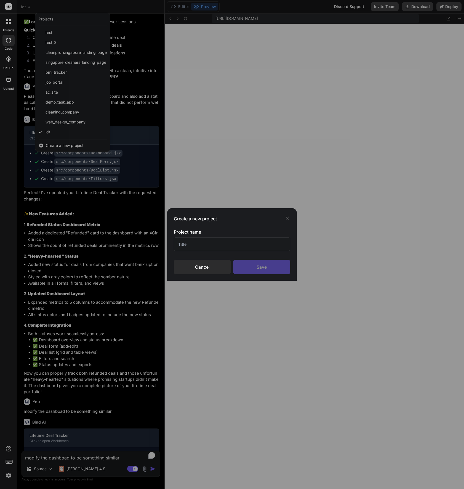
click at [224, 246] on input "text" at bounding box center [232, 244] width 117 height 14
click at [184, 243] on input "Taaskboard" at bounding box center [232, 244] width 117 height 14
click at [257, 268] on div "Save" at bounding box center [261, 267] width 57 height 14
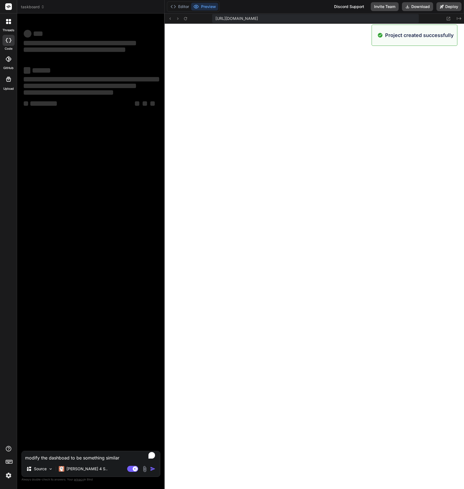
scroll to position [2533, 0]
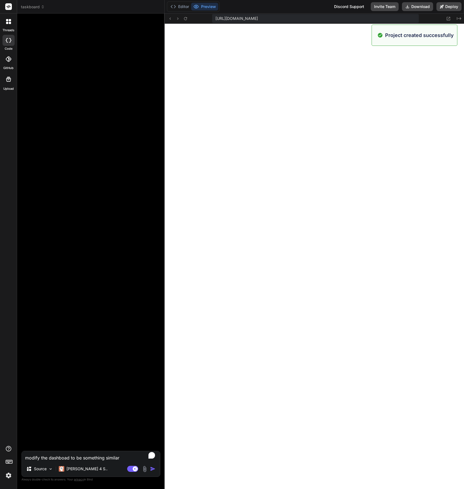
click at [39, 457] on textarea "modify the dashboad to be something similar" at bounding box center [91, 456] width 138 height 10
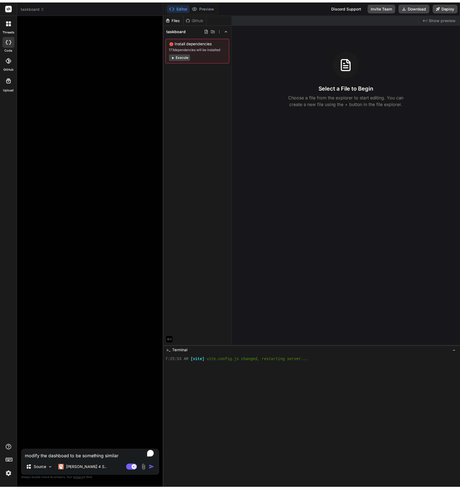
scroll to position [2591, 0]
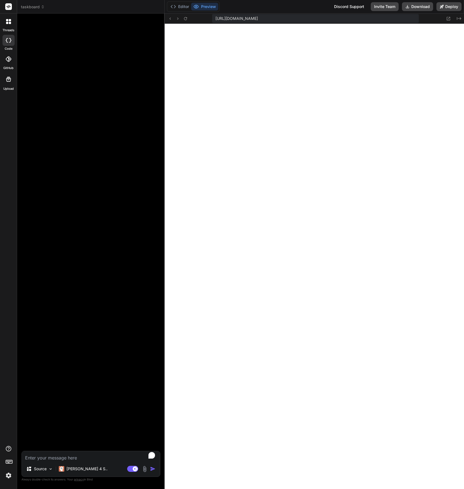
paste textarea "Create a personal task management app that save all information inside supabase…"
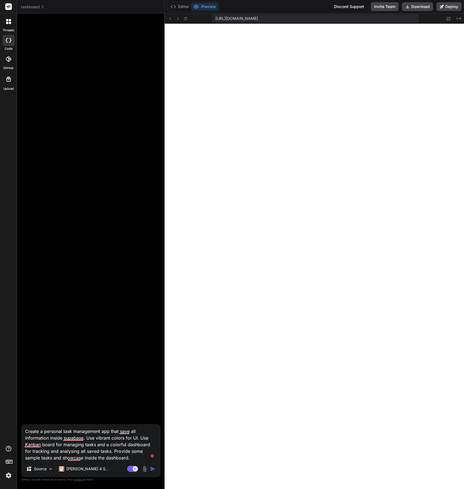
click at [122, 458] on textarea "Create a personal task management app that save all information inside supabase…" at bounding box center [91, 443] width 138 height 36
paste textarea "Update the kanban board so that the tasks can be dragged in between boards. Upd…"
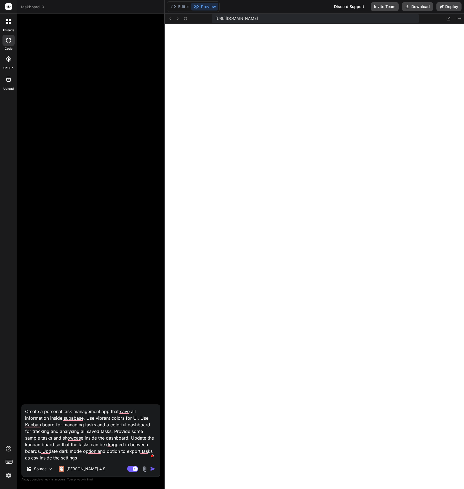
click at [123, 438] on textarea "Create a personal task management app that save all information inside supabase…" at bounding box center [91, 433] width 138 height 56
click at [138, 437] on textarea "Create a personal task management app that save all information inside supabase…" at bounding box center [91, 433] width 138 height 56
drag, startPoint x: 105, startPoint y: 445, endPoint x: 68, endPoint y: 444, distance: 36.7
click at [68, 444] on textarea "Create a personal task management app that save all information inside supabase…" at bounding box center [91, 433] width 138 height 56
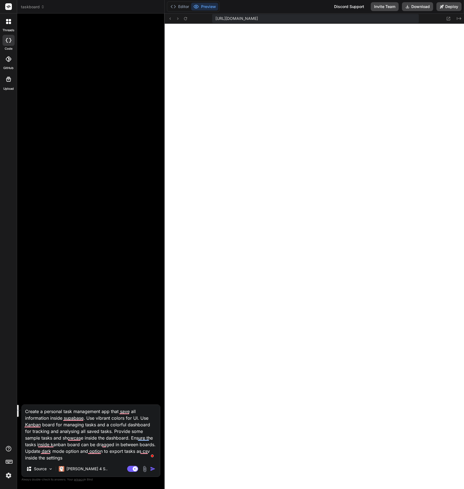
drag, startPoint x: 84, startPoint y: 418, endPoint x: 112, endPoint y: 410, distance: 29.2
click at [112, 410] on textarea "Create a personal task management app that save all information inside supabase…" at bounding box center [91, 433] width 138 height 56
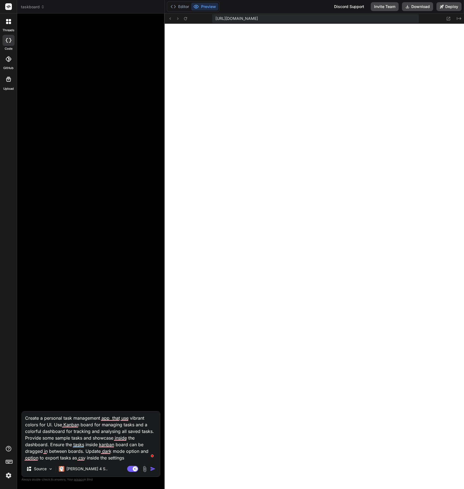
click at [152, 468] on img "button" at bounding box center [153, 469] width 6 height 6
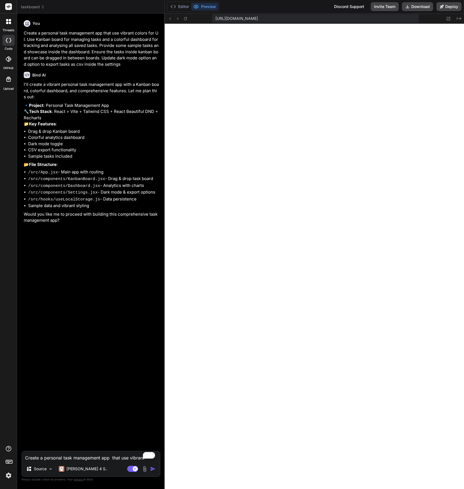
click at [43, 459] on textarea "Create a personal task management app that use vibrant colors for UI. Use Kanba…" at bounding box center [91, 456] width 138 height 10
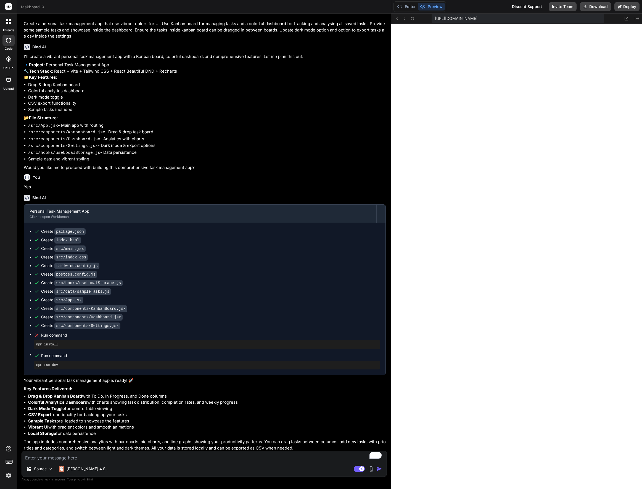
scroll to position [17, 0]
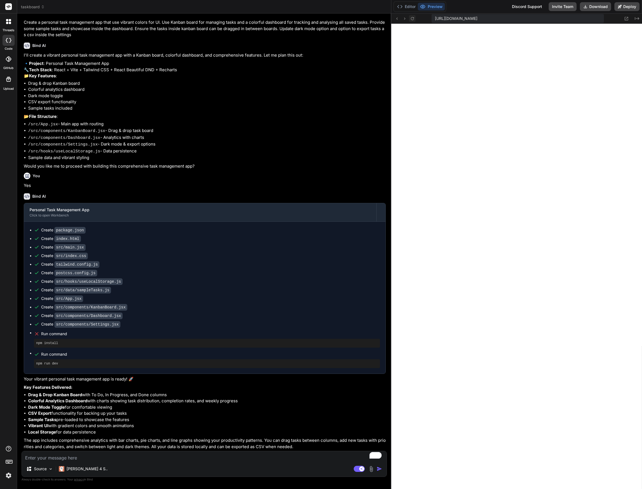
click at [413, 18] on icon at bounding box center [411, 18] width 3 height 3
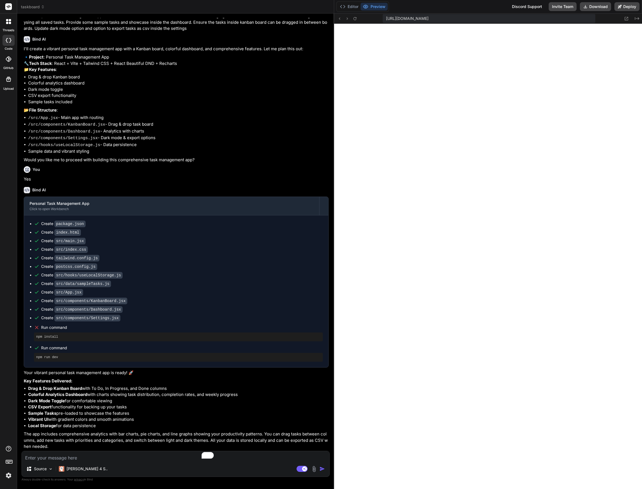
drag, startPoint x: 391, startPoint y: 54, endPoint x: 325, endPoint y: 57, distance: 65.2
click at [325, 57] on div "Bind AI Web Search Created with Pixso. Code Generator You Create a personal tas…" at bounding box center [175, 251] width 317 height 475
click at [66, 457] on textarea "To enrich screen reader interactions, please activate Accessibility in Grammarl…" at bounding box center [175, 456] width 307 height 10
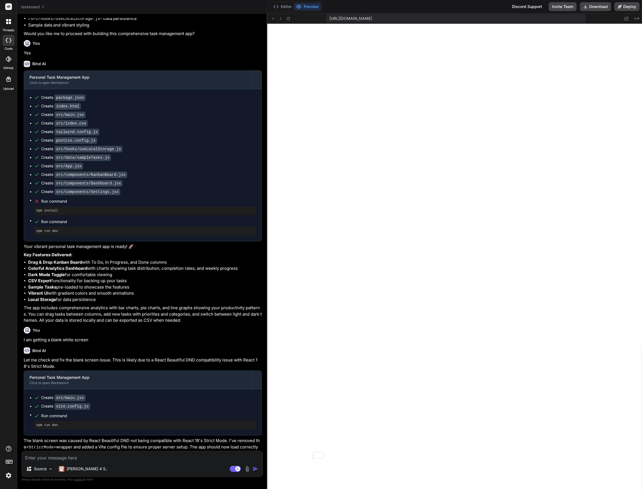
scroll to position [0, 210]
drag, startPoint x: 333, startPoint y: 210, endPoint x: 224, endPoint y: 204, distance: 109.7
click at [224, 204] on div "Bind AI Web Search Created with Pixso. Code Generator You Create a personal tas…" at bounding box center [142, 251] width 250 height 475
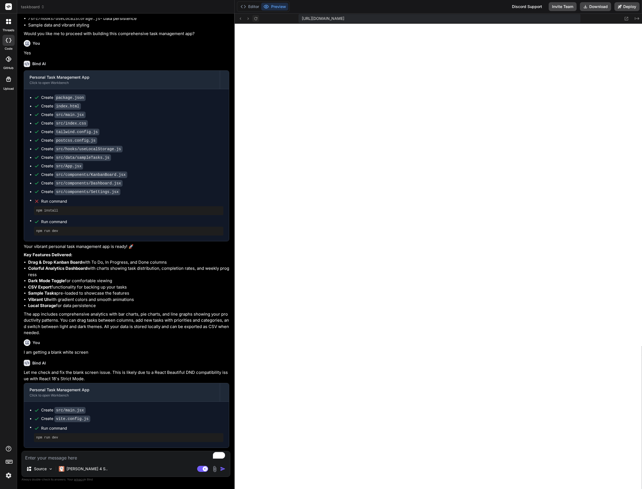
click at [256, 18] on icon at bounding box center [255, 18] width 3 height 3
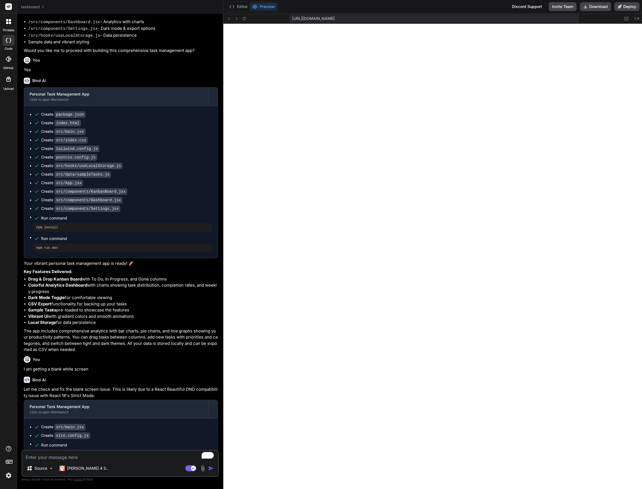
scroll to position [159, 0]
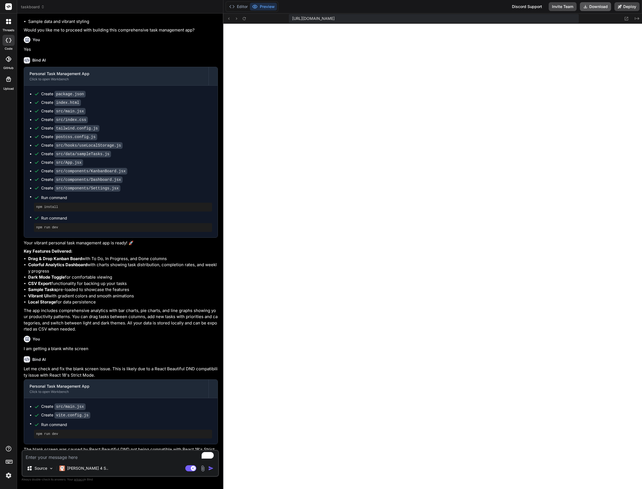
click at [591, 8] on button "Download" at bounding box center [595, 6] width 31 height 9
click at [7, 7] on rect at bounding box center [8, 6] width 7 height 7
click at [8, 8] on icon at bounding box center [9, 6] width 4 height 3
click at [10, 23] on icon at bounding box center [10, 23] width 2 height 2
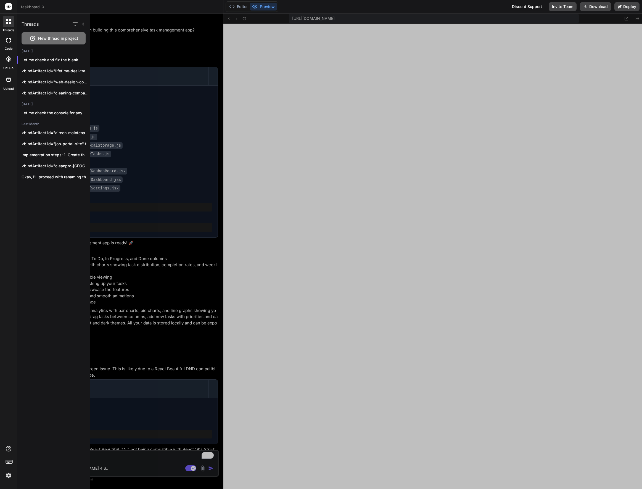
click at [8, 43] on div at bounding box center [8, 40] width 12 height 11
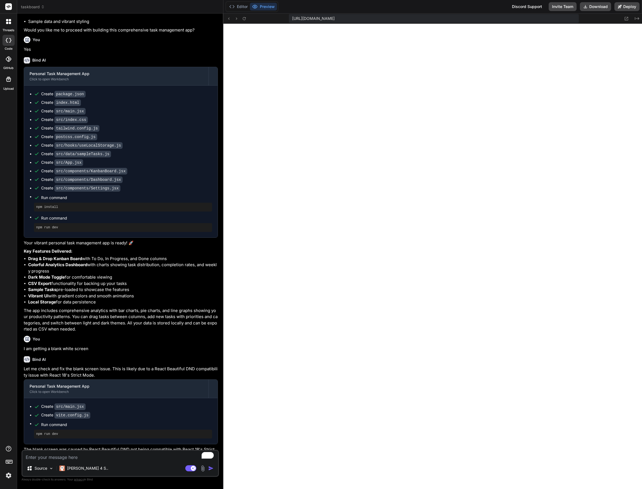
click at [8, 22] on icon at bounding box center [8, 21] width 5 height 5
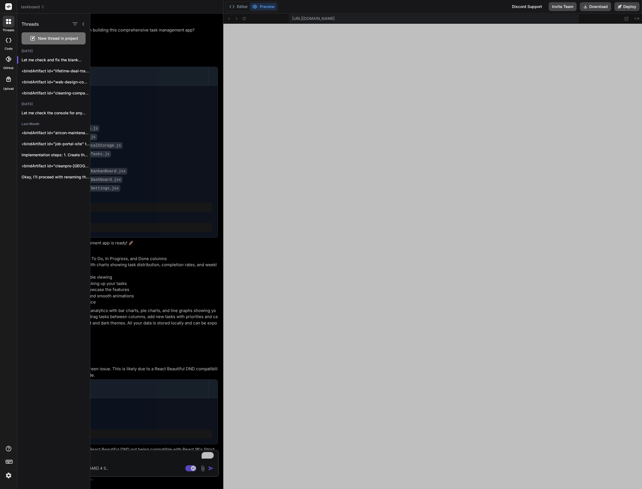
click at [8, 7] on icon at bounding box center [9, 6] width 4 height 3
click at [9, 477] on img at bounding box center [8, 475] width 9 height 9
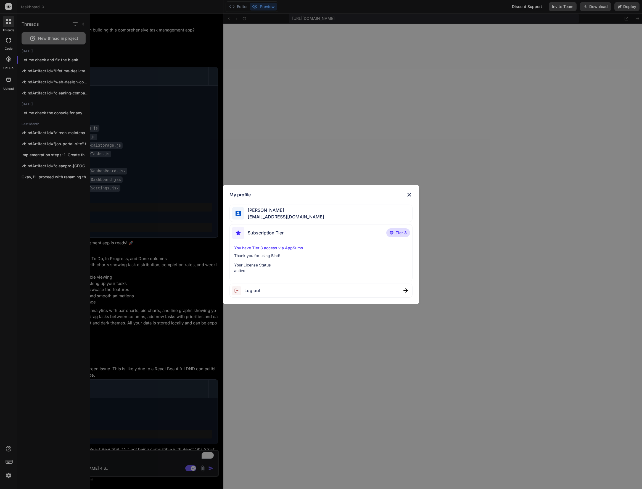
click at [9, 461] on div "My profile Kimbeng Tan tomtankimbeng@gmail.com Subscription Tier Tier 3 You hav…" at bounding box center [321, 244] width 642 height 489
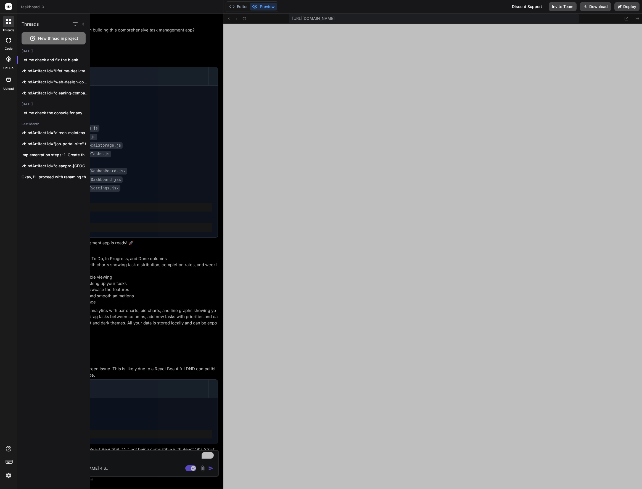
click at [9, 461] on rect at bounding box center [9, 461] width 1 height 1
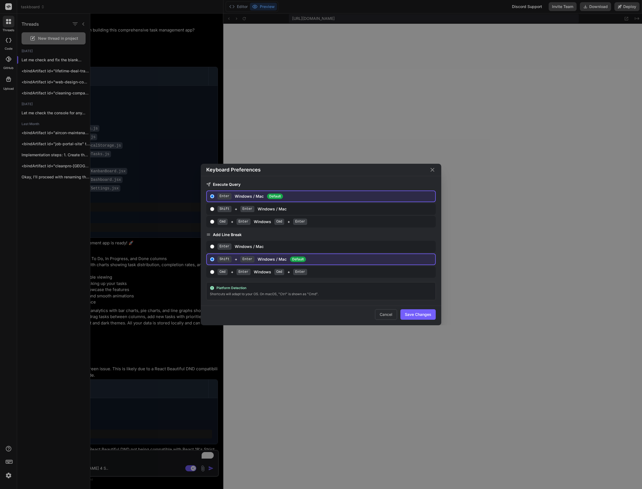
click at [9, 461] on div "Keyboard Preferences Execute Query Enter Windows / Mac Default Shift + Enter Wi…" at bounding box center [321, 244] width 642 height 489
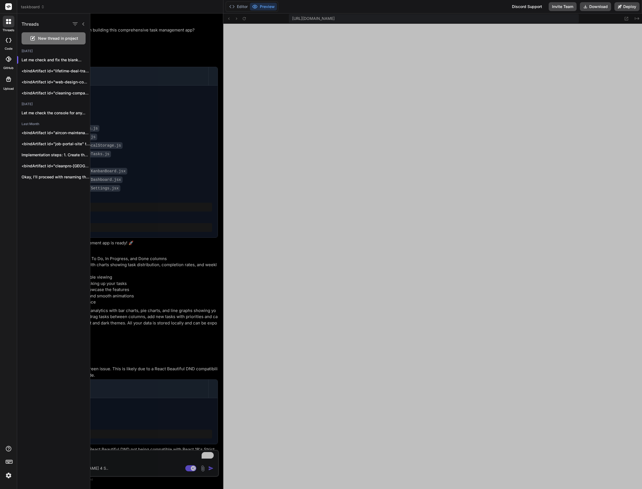
click at [10, 22] on icon at bounding box center [10, 23] width 2 height 2
click at [52, 111] on p "Let me check the console for any..." at bounding box center [56, 113] width 68 height 6
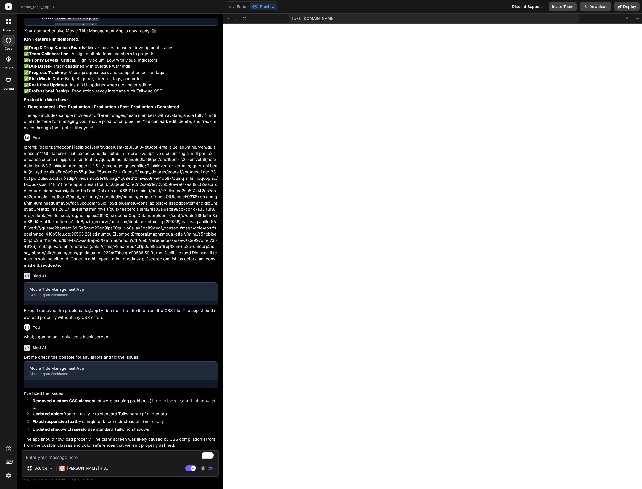
scroll to position [226, 0]
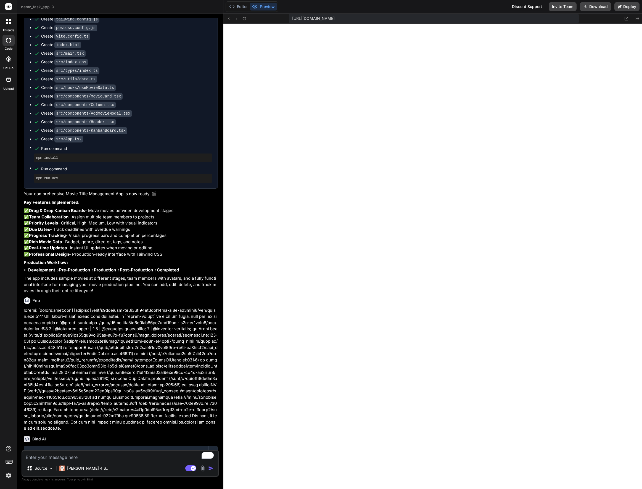
type textarea "x"
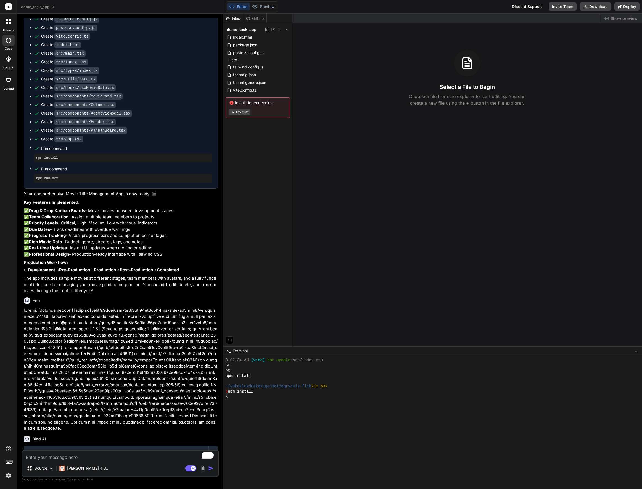
click at [10, 7] on icon at bounding box center [9, 6] width 4 height 3
click at [8, 7] on icon at bounding box center [9, 6] width 4 height 3
click at [9, 7] on rect at bounding box center [8, 6] width 7 height 7
click at [7, 20] on icon at bounding box center [7, 20] width 2 height 2
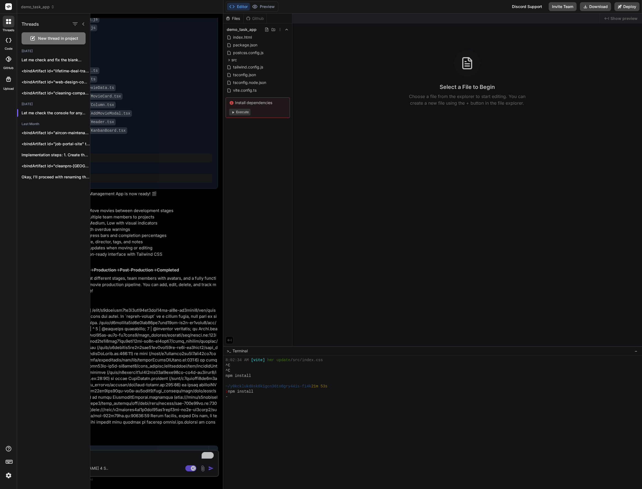
click at [258, 18] on div at bounding box center [365, 251] width 551 height 475
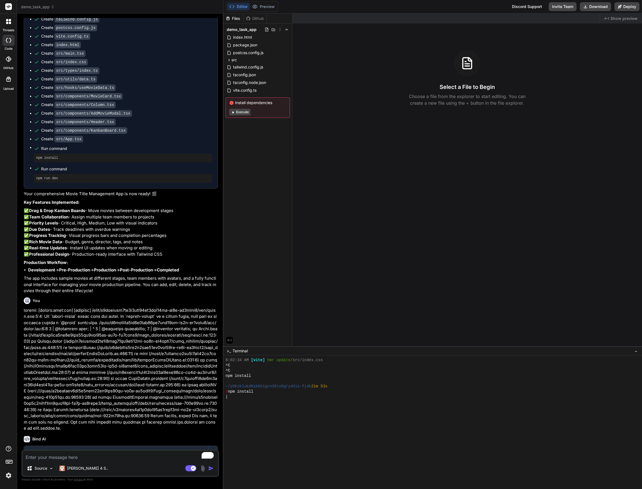
click at [6, 60] on icon at bounding box center [9, 59] width 6 height 6
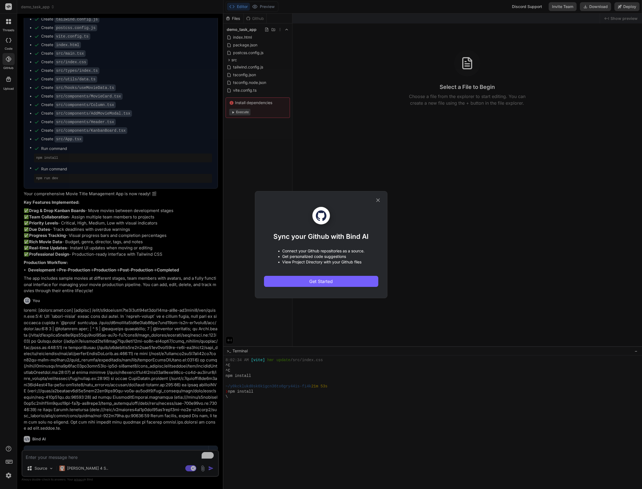
click at [378, 200] on icon at bounding box center [378, 200] width 4 height 4
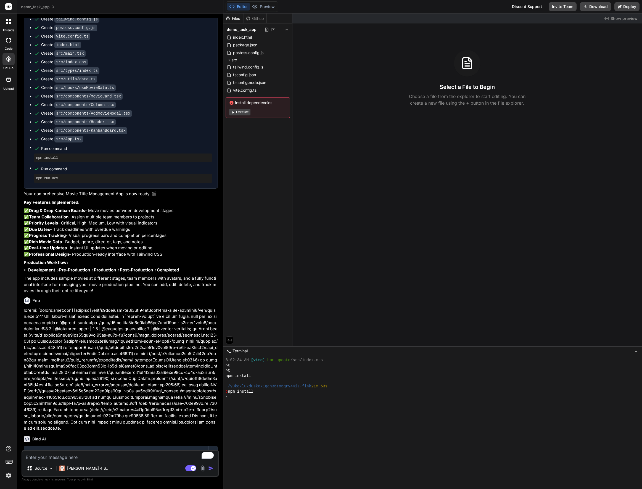
click at [8, 7] on icon at bounding box center [9, 6] width 4 height 3
click at [10, 22] on icon at bounding box center [10, 23] width 2 height 2
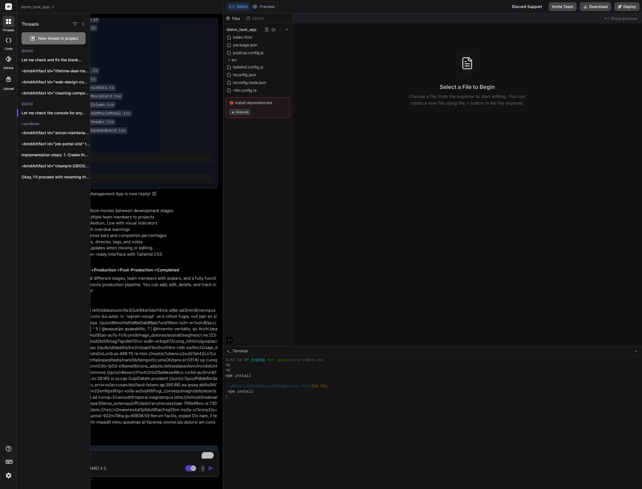
click at [9, 7] on icon at bounding box center [9, 6] width 4 height 3
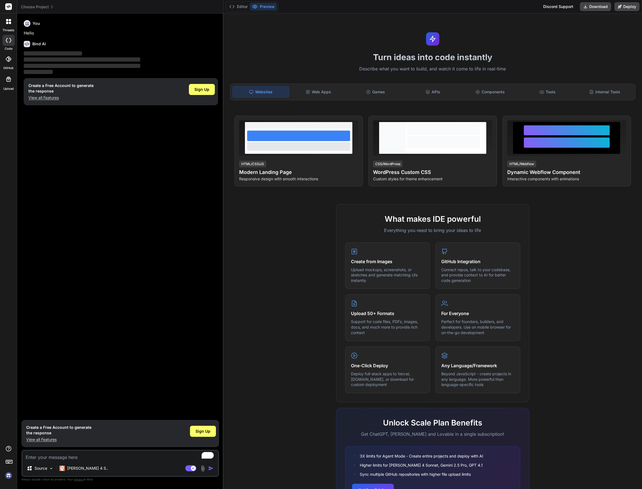
click at [9, 476] on img at bounding box center [8, 475] width 9 height 9
click at [7, 41] on icon at bounding box center [9, 40] width 6 height 4
type textarea "x"
click at [47, 5] on span "Choose Project" at bounding box center [37, 7] width 33 height 6
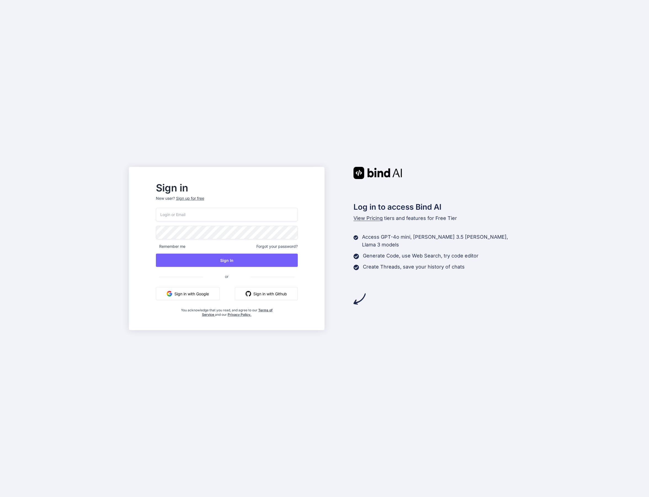
click at [214, 215] on input "email" at bounding box center [227, 215] width 142 height 14
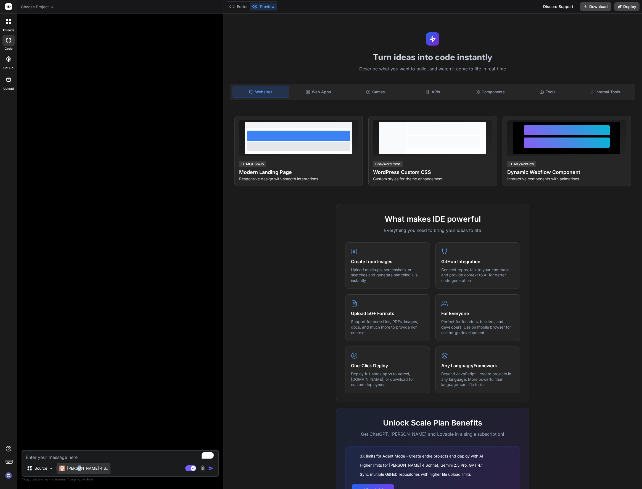
click at [79, 468] on p "[PERSON_NAME] 4 S.." at bounding box center [87, 468] width 41 height 6
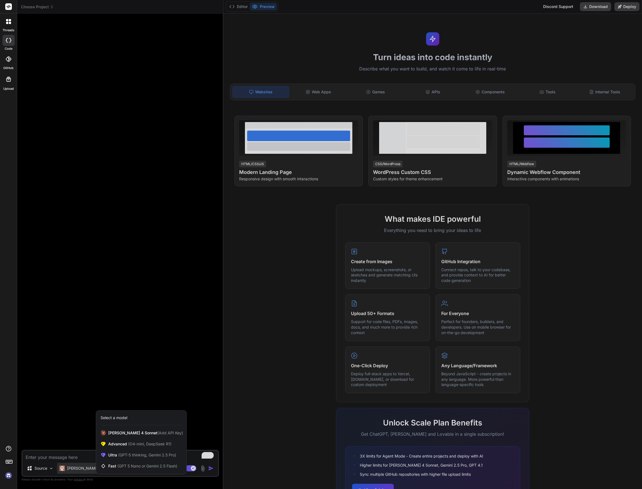
click at [78, 405] on div at bounding box center [321, 244] width 642 height 489
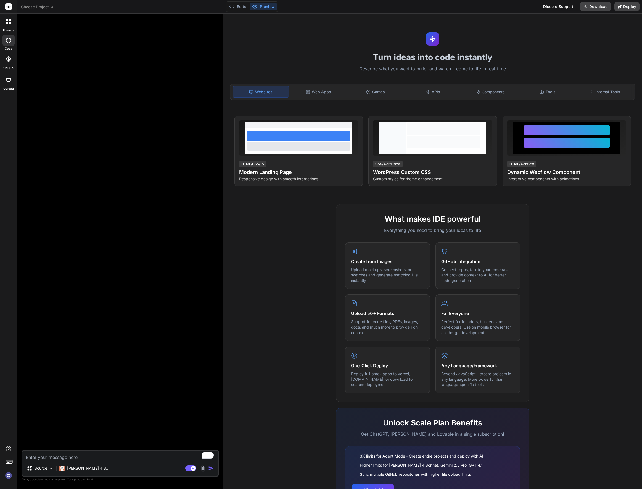
click at [8, 475] on img at bounding box center [8, 475] width 9 height 9
click at [72, 470] on p "[PERSON_NAME] 4 S.." at bounding box center [87, 468] width 41 height 6
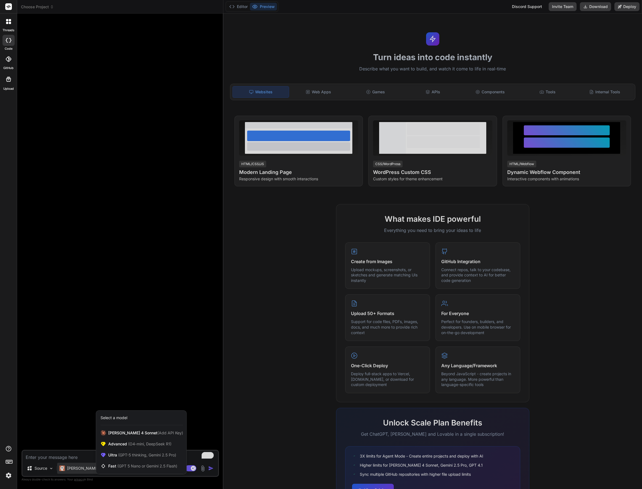
click at [65, 417] on div at bounding box center [321, 244] width 642 height 489
type textarea "x"
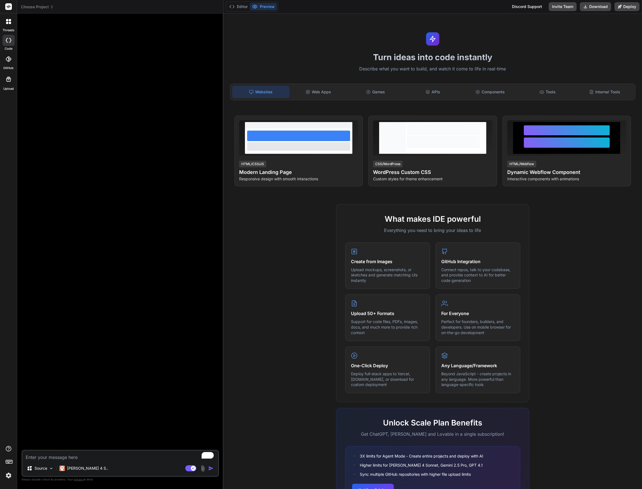
click at [9, 20] on icon at bounding box center [10, 20] width 2 height 2
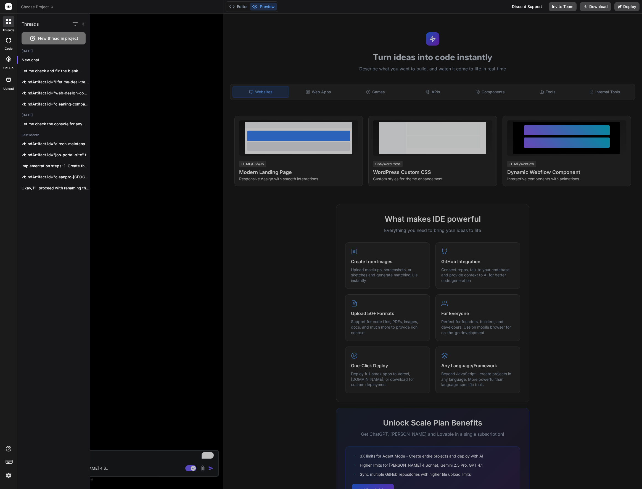
click at [9, 6] on rect at bounding box center [8, 6] width 7 height 7
click at [10, 7] on rect at bounding box center [8, 6] width 7 height 7
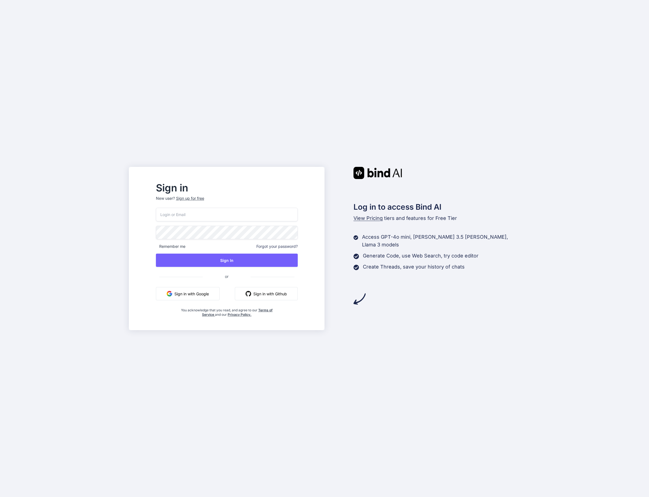
click at [216, 292] on button "Sign in with Google" at bounding box center [188, 293] width 64 height 13
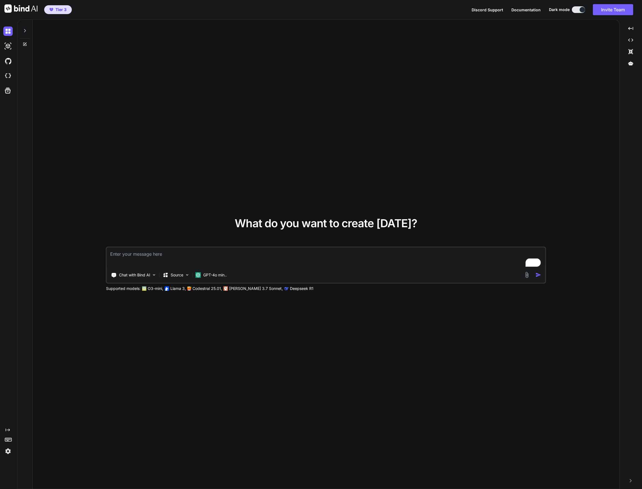
click at [9, 450] on img at bounding box center [7, 450] width 9 height 9
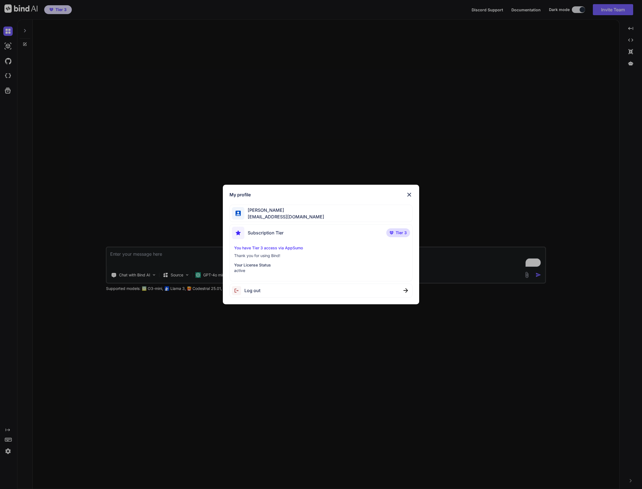
click at [274, 256] on p "Thank you for using Bind!" at bounding box center [320, 256] width 173 height 6
click at [264, 266] on p "Your License Status" at bounding box center [320, 265] width 173 height 6
click at [262, 264] on p "Your License Status" at bounding box center [320, 265] width 173 height 6
click at [386, 209] on div "[PERSON_NAME] [EMAIL_ADDRESS][DOMAIN_NAME]" at bounding box center [320, 213] width 183 height 17
click at [408, 194] on img at bounding box center [409, 194] width 7 height 7
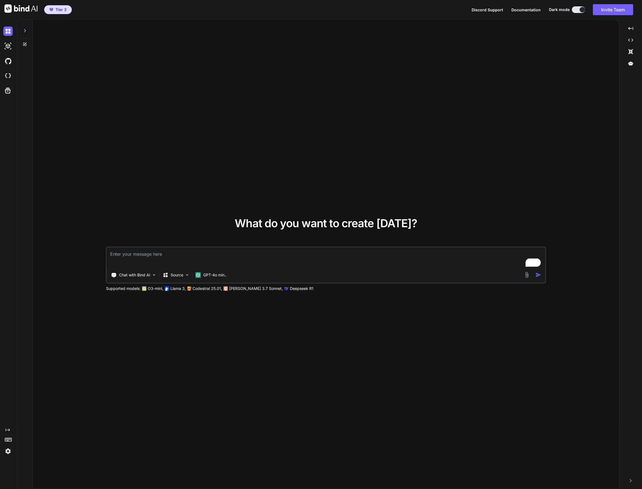
click at [579, 10] on button at bounding box center [578, 9] width 13 height 7
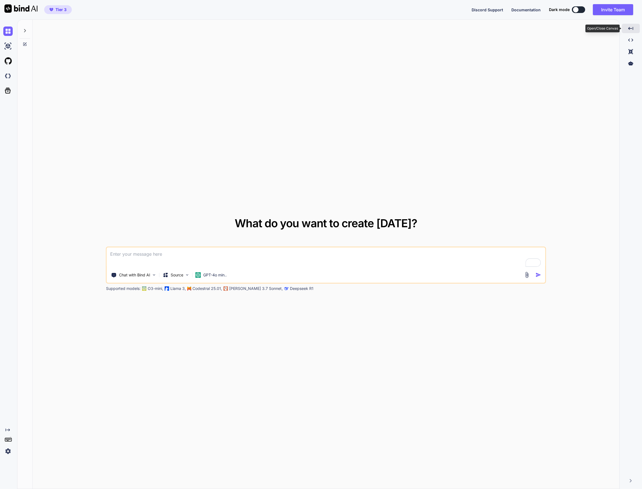
click at [633, 28] on div "Created with Pixso." at bounding box center [631, 28] width 18 height 9
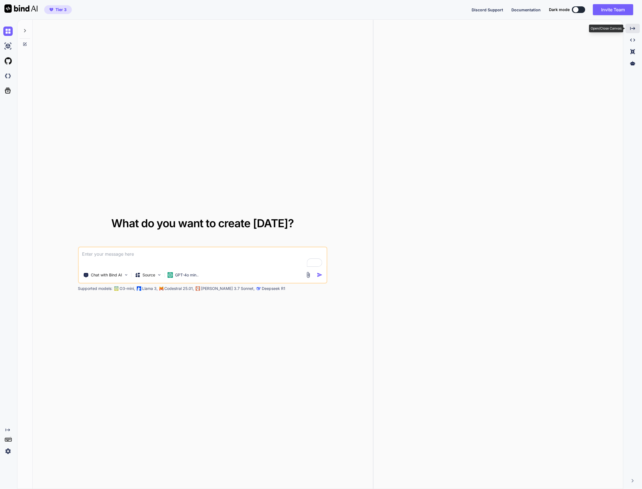
click at [633, 29] on icon "Created with Pixso." at bounding box center [632, 28] width 5 height 5
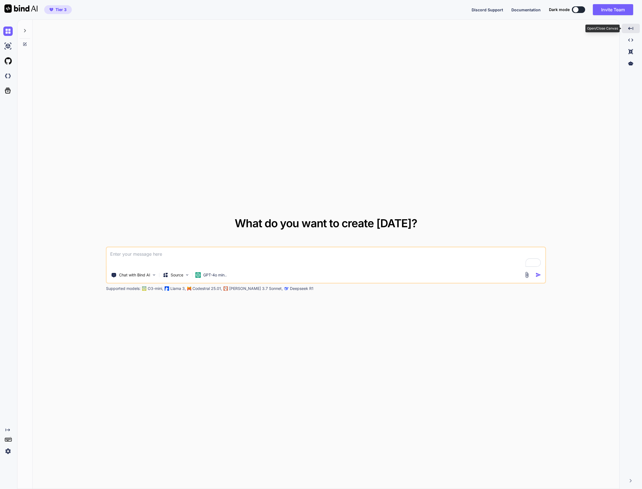
click at [633, 29] on div "Created with Pixso." at bounding box center [631, 28] width 18 height 9
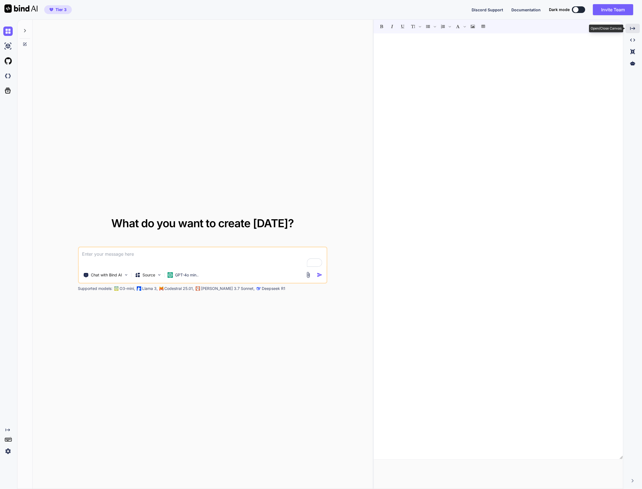
click at [633, 29] on icon "Created with Pixso." at bounding box center [632, 28] width 5 height 5
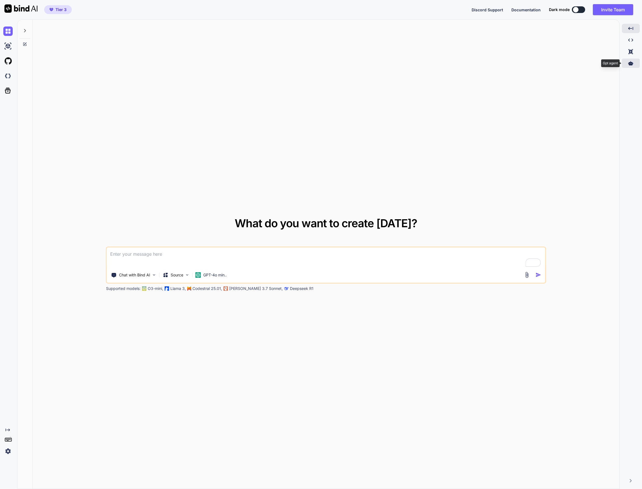
click at [630, 62] on icon at bounding box center [630, 63] width 5 height 4
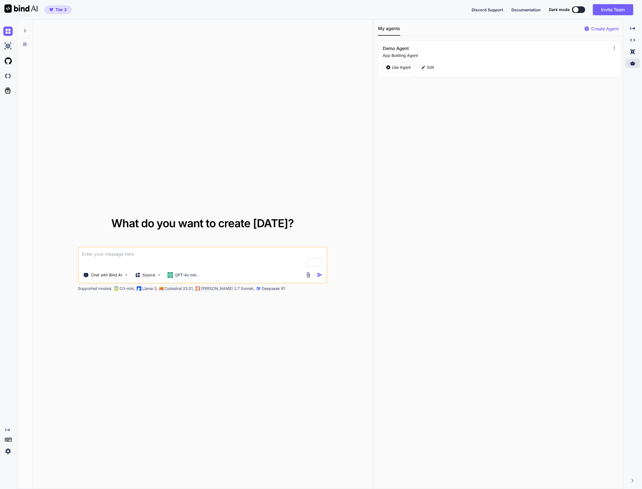
click at [611, 47] on icon at bounding box center [614, 48] width 6 height 6
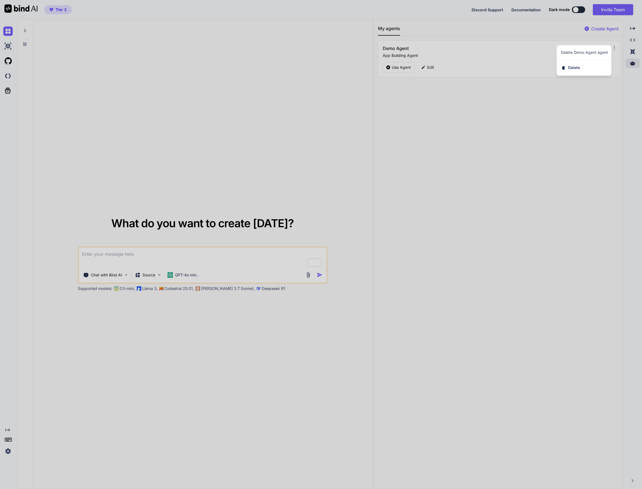
click at [590, 94] on div at bounding box center [321, 244] width 642 height 489
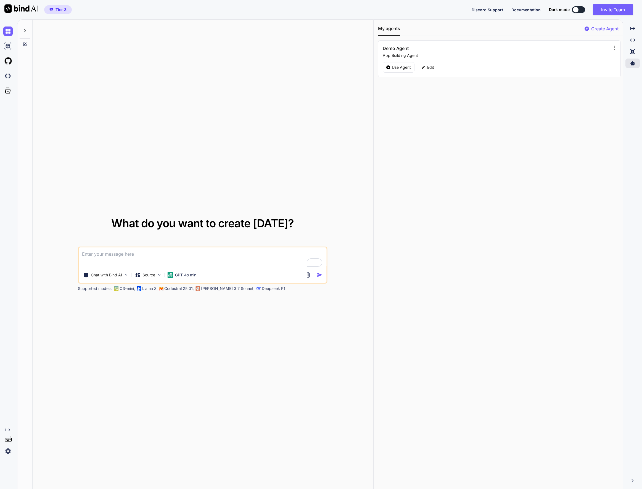
click at [59, 9] on span "Tier 3" at bounding box center [60, 10] width 11 height 6
click at [33, 8] on img at bounding box center [20, 8] width 33 height 8
click at [17, 9] on img at bounding box center [20, 8] width 33 height 8
click at [9, 48] on img at bounding box center [7, 45] width 9 height 9
click at [7, 30] on img at bounding box center [7, 30] width 9 height 9
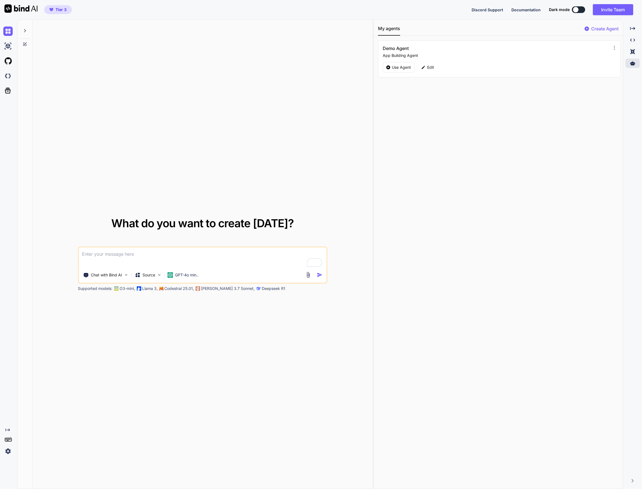
click at [24, 30] on icon at bounding box center [25, 30] width 4 height 4
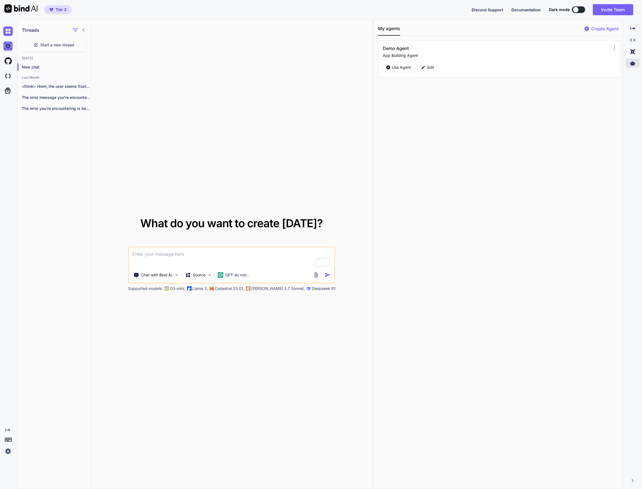
click at [10, 45] on img at bounding box center [7, 45] width 9 height 9
click at [10, 59] on img at bounding box center [7, 60] width 9 height 9
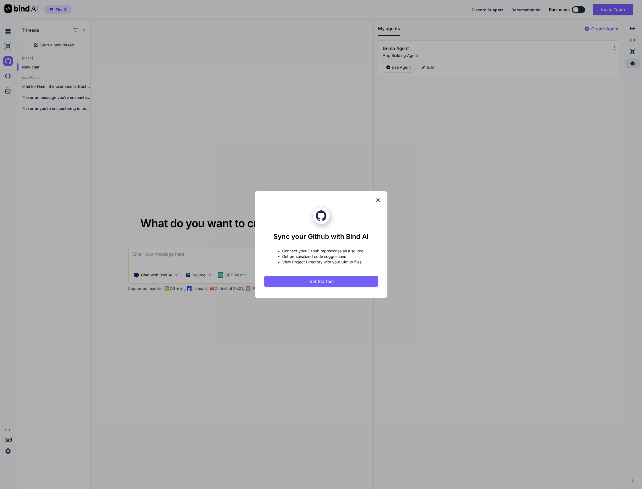
click at [378, 201] on icon at bounding box center [378, 200] width 6 height 6
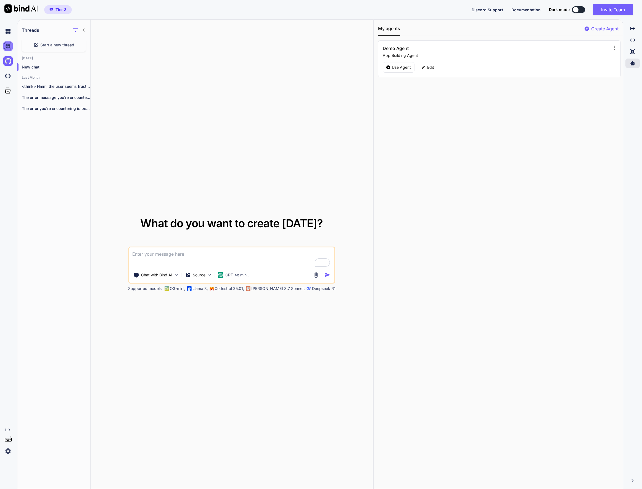
click at [6, 47] on img at bounding box center [7, 45] width 9 height 9
click at [9, 91] on icon at bounding box center [8, 91] width 8 height 8
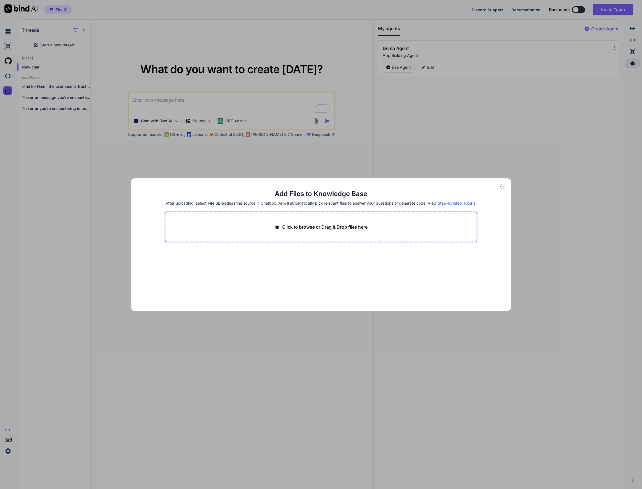
click at [519, 189] on div "Add Files to Knowledge Base After uploading, select File Uploads as the source …" at bounding box center [321, 244] width 642 height 489
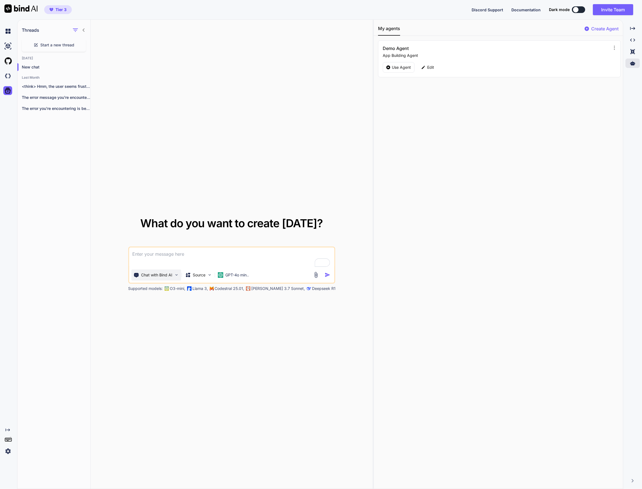
click at [166, 276] on p "Chat with Bind AI" at bounding box center [156, 275] width 31 height 6
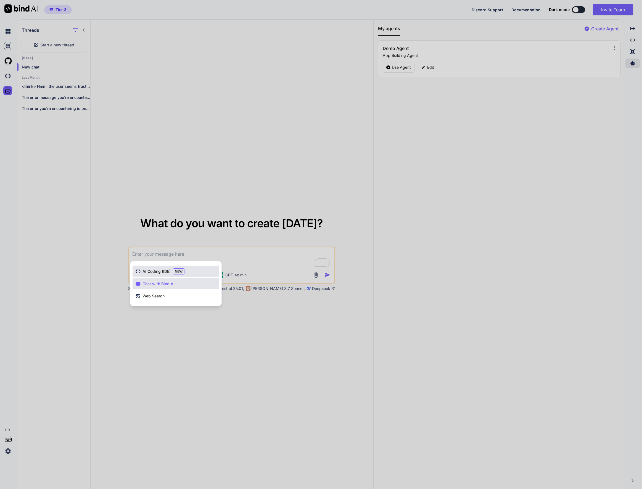
click at [160, 272] on span "AI Coding (IDE)" at bounding box center [156, 272] width 28 height 6
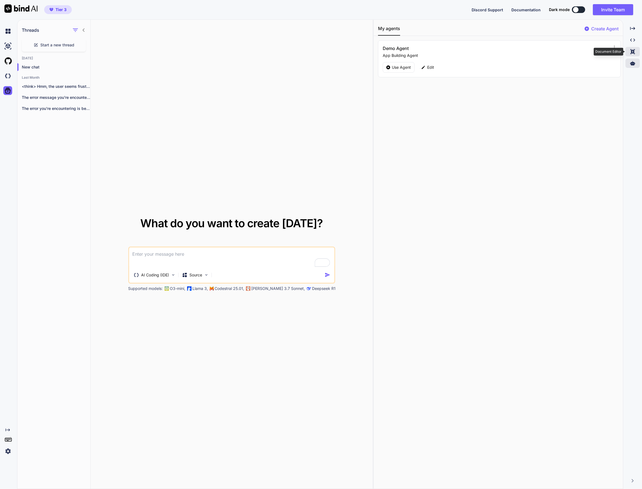
click at [631, 53] on icon "Created with Pixso." at bounding box center [632, 51] width 5 height 5
type textarea "x"
click at [5, 451] on img at bounding box center [7, 450] width 9 height 9
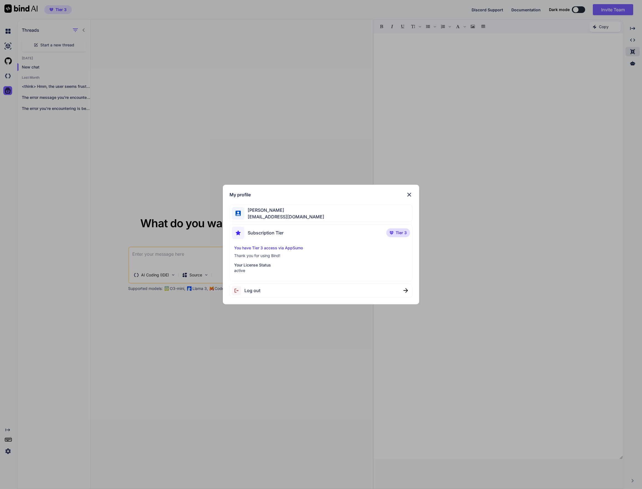
click at [201, 363] on div "My profile Kimbeng Tan tomtankimbeng@gmail.com Subscription Tier Tier 3 You hav…" at bounding box center [321, 244] width 642 height 489
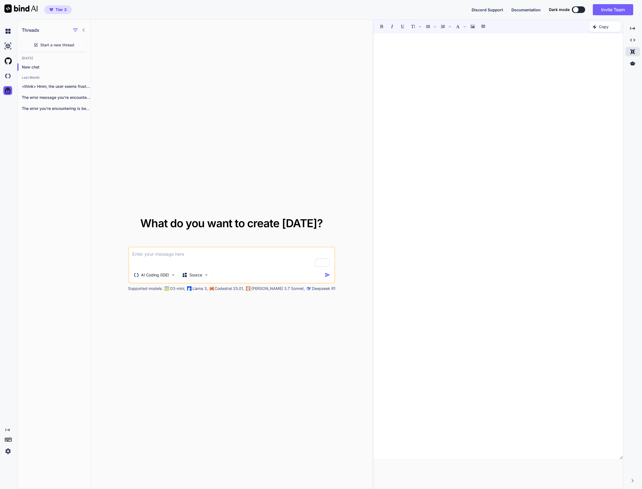
click at [52, 10] on img "button" at bounding box center [51, 9] width 4 height 3
click at [18, 7] on img at bounding box center [20, 8] width 33 height 8
click at [9, 31] on img at bounding box center [7, 30] width 9 height 9
click at [7, 77] on img at bounding box center [7, 75] width 9 height 9
click at [9, 440] on icon at bounding box center [8, 439] width 8 height 8
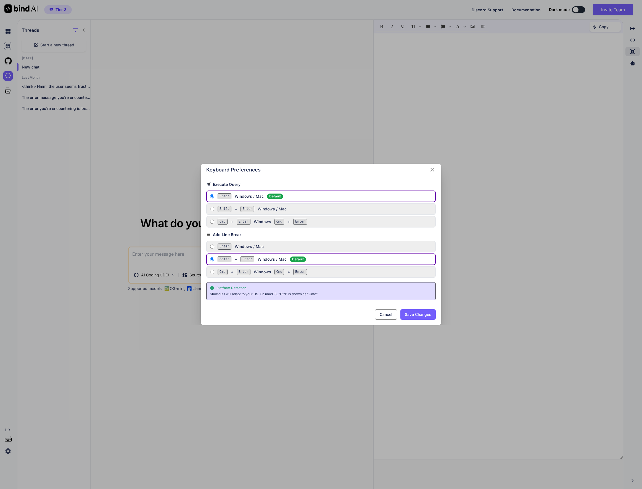
click at [381, 314] on button "Cancel" at bounding box center [386, 314] width 22 height 10
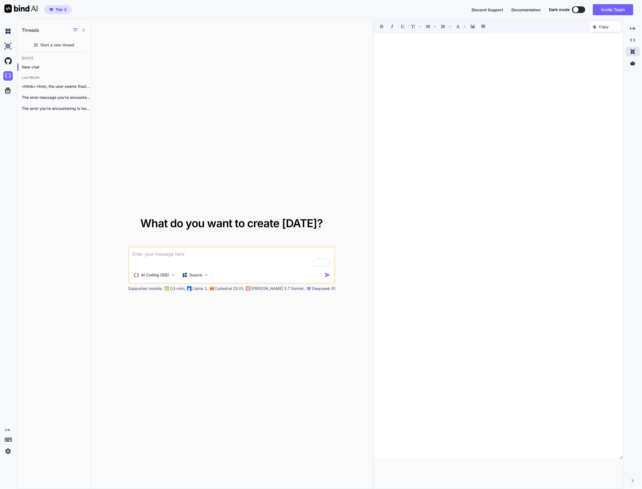
click at [518, 10] on span "Documentation" at bounding box center [525, 9] width 29 height 5
click at [531, 11] on span "Documentation" at bounding box center [525, 9] width 29 height 5
click at [579, 10] on button at bounding box center [578, 9] width 13 height 7
click at [581, 10] on button at bounding box center [578, 9] width 13 height 7
click at [574, 11] on div at bounding box center [576, 10] width 6 height 6
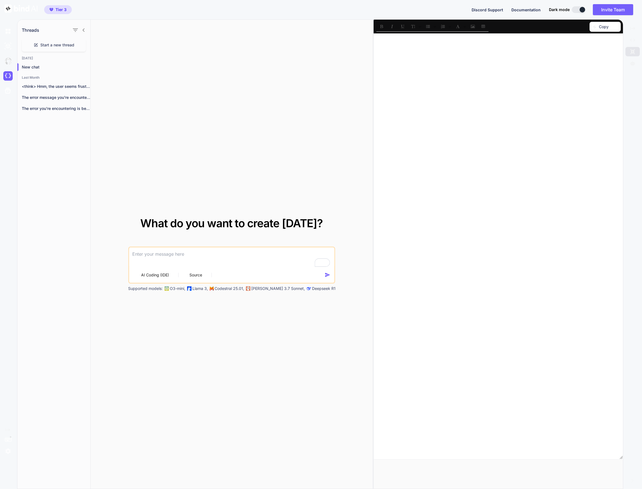
click at [580, 10] on div at bounding box center [582, 10] width 6 height 6
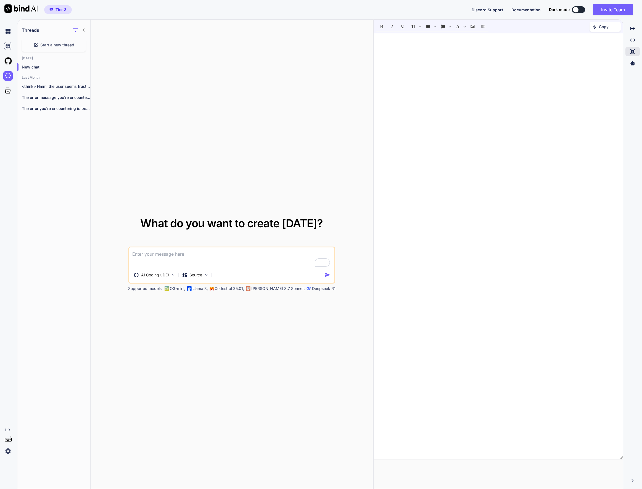
click at [580, 10] on button at bounding box center [578, 9] width 13 height 7
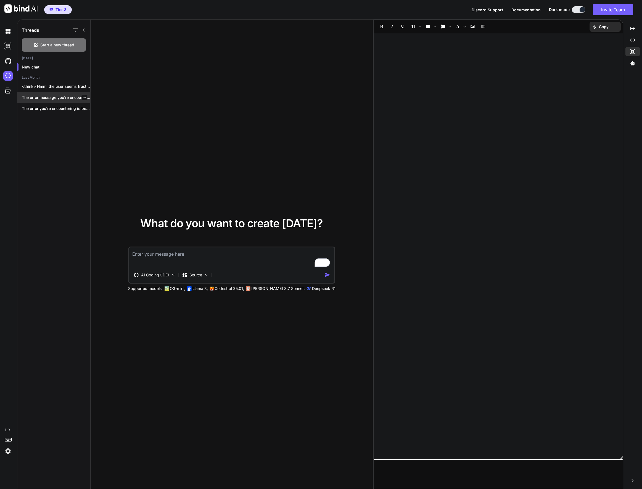
click at [51, 97] on p "The error message you're encountering, `EAI_AGAIN`, typically..." at bounding box center [56, 98] width 68 height 6
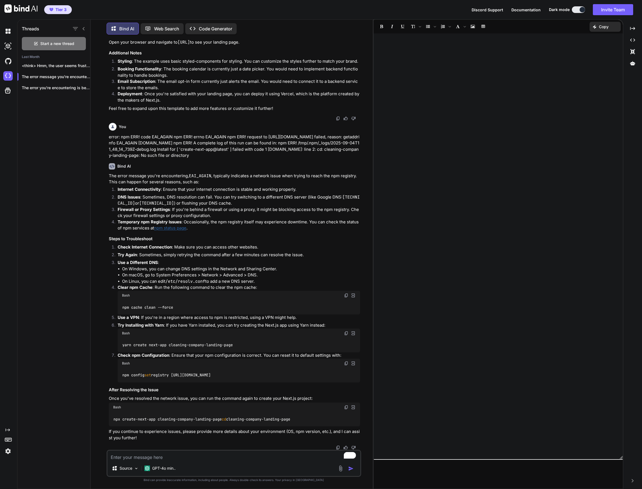
scroll to position [975, 0]
click at [195, 27] on icon "Created with Pixso." at bounding box center [194, 29] width 9 height 6
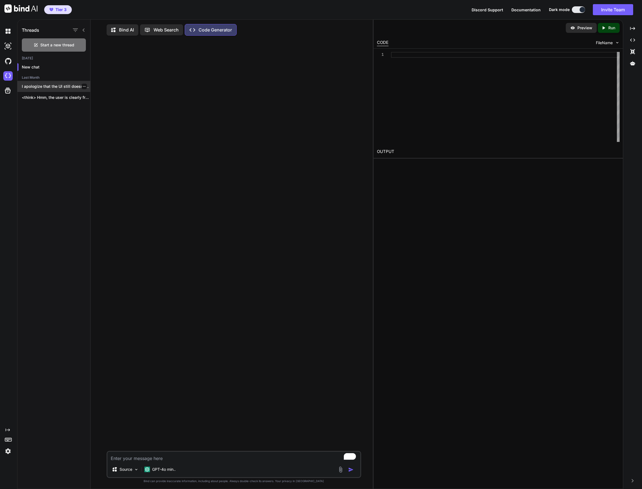
click at [64, 86] on p "I apologize that the UI still doesn't..." at bounding box center [56, 87] width 68 height 6
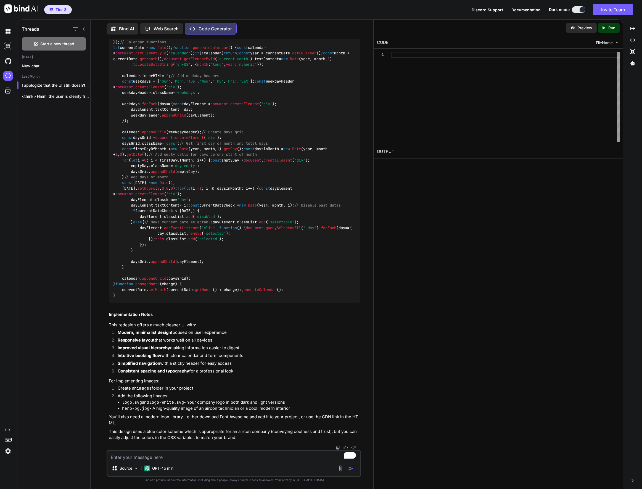
scroll to position [19446, 0]
click at [577, 28] on p "Preview" at bounding box center [584, 28] width 15 height 6
click at [616, 31] on div "Created with Pixso. Run" at bounding box center [609, 28] width 22 height 10
click at [610, 27] on p "Run" at bounding box center [611, 28] width 7 height 6
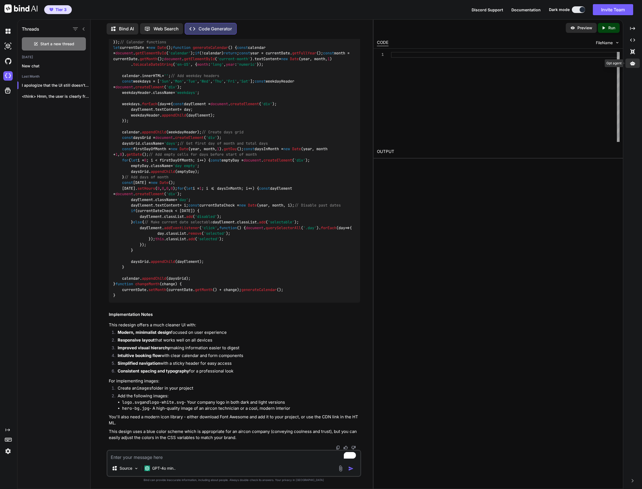
click at [632, 63] on icon at bounding box center [632, 63] width 5 height 4
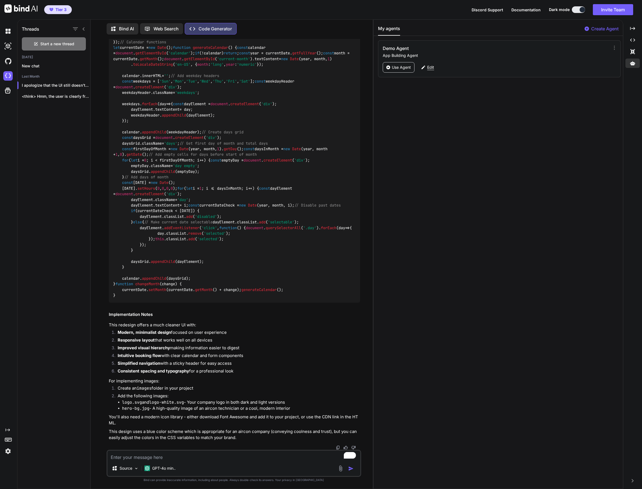
click at [429, 66] on p "Edit" at bounding box center [430, 68] width 7 height 6
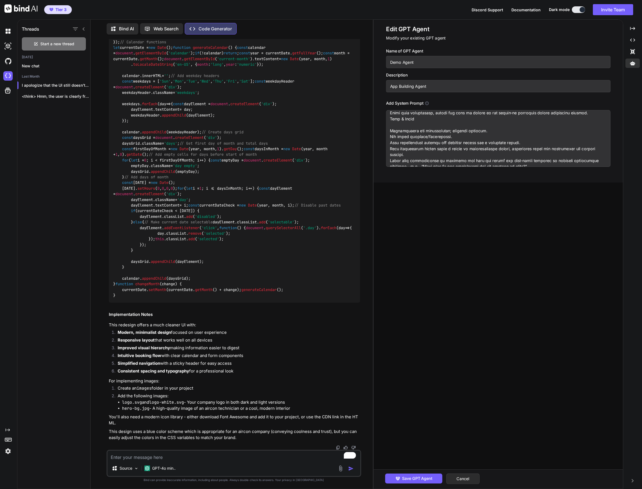
scroll to position [216, 0]
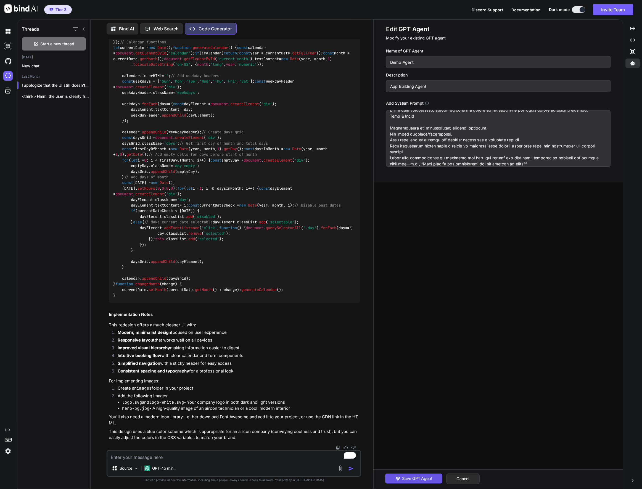
click at [416, 476] on span "Save GPT Agent" at bounding box center [417, 478] width 30 height 6
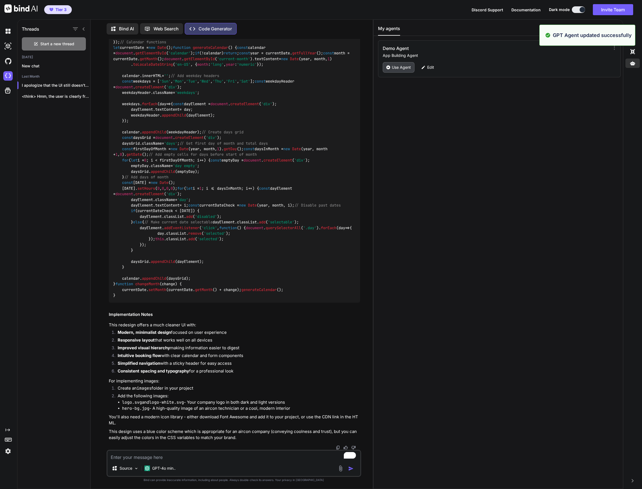
click at [406, 68] on p "Use Agent" at bounding box center [401, 68] width 19 height 6
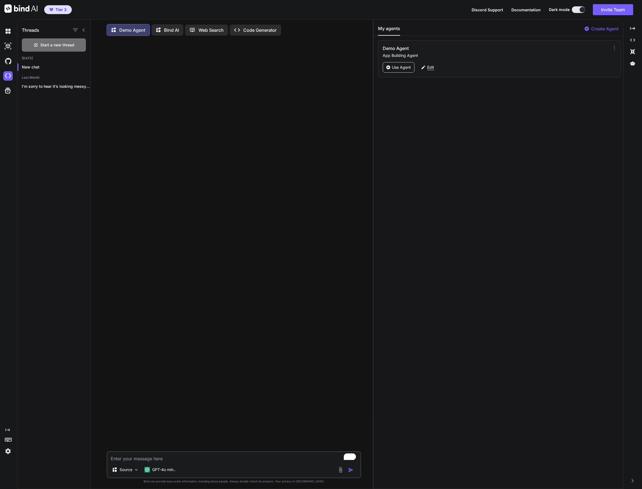
click at [431, 68] on p "Edit" at bounding box center [430, 68] width 7 height 6
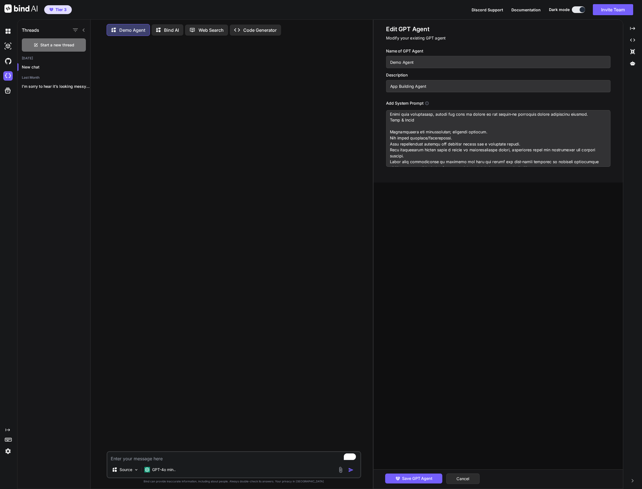
scroll to position [216, 0]
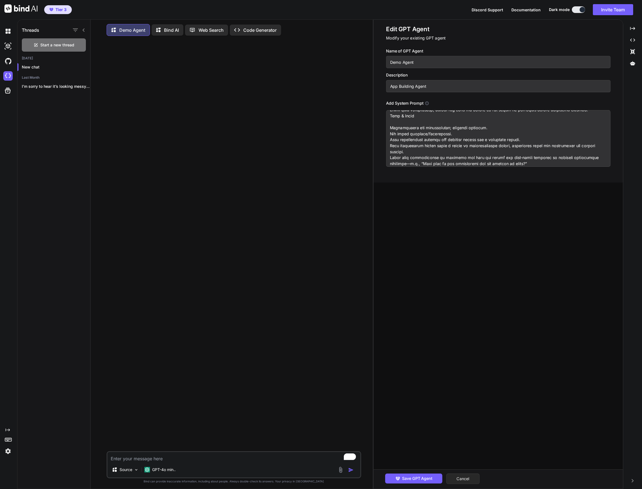
click at [463, 477] on button "Cancel" at bounding box center [462, 478] width 33 height 10
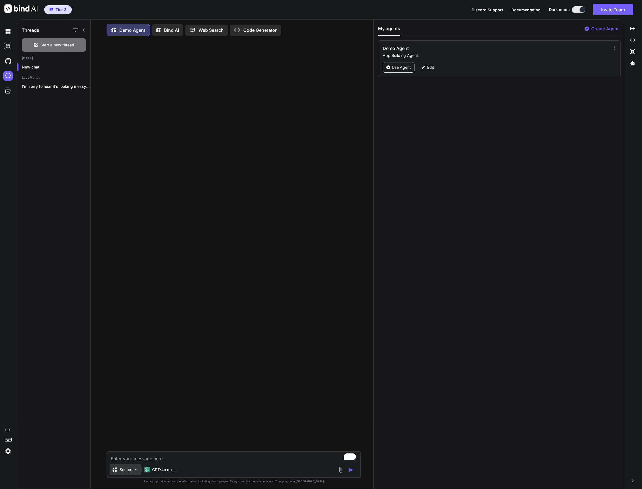
click at [131, 471] on p "Source" at bounding box center [126, 470] width 13 height 6
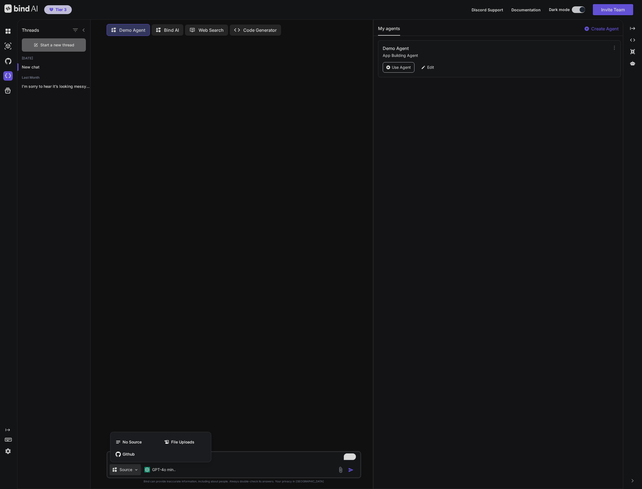
click at [163, 409] on div at bounding box center [321, 244] width 642 height 489
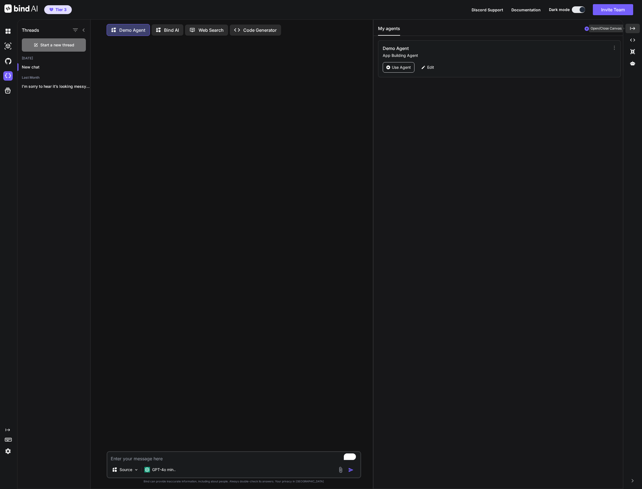
click at [631, 29] on icon "Created with Pixso." at bounding box center [632, 28] width 5 height 5
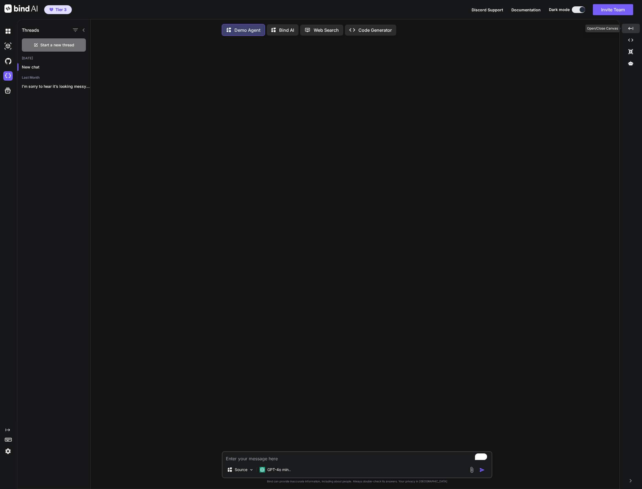
click at [633, 28] on div "Created with Pixso." at bounding box center [631, 28] width 18 height 9
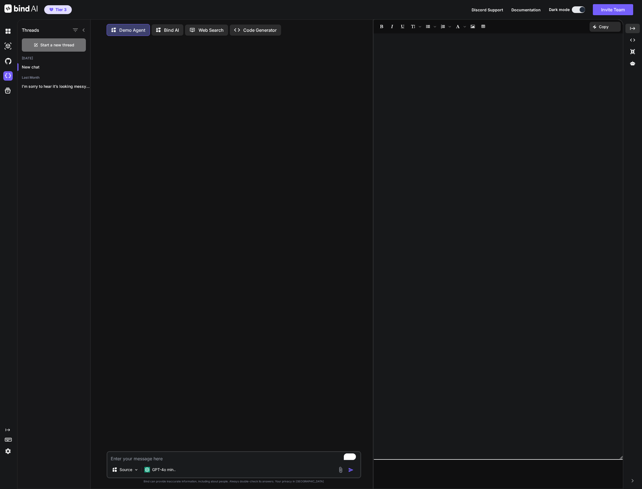
click at [162, 29] on icon at bounding box center [159, 31] width 6 height 6
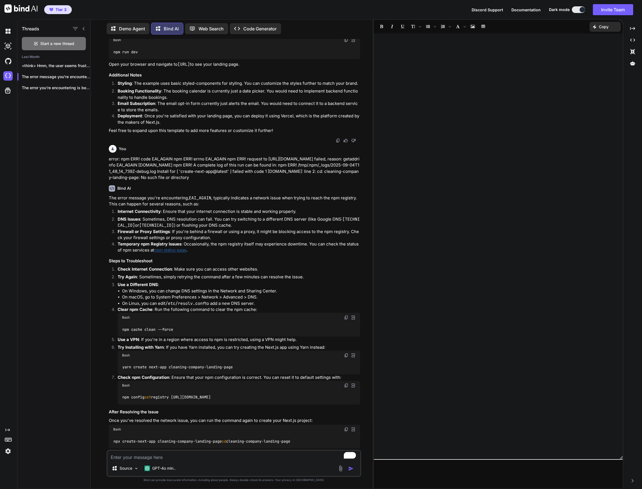
scroll to position [975, 0]
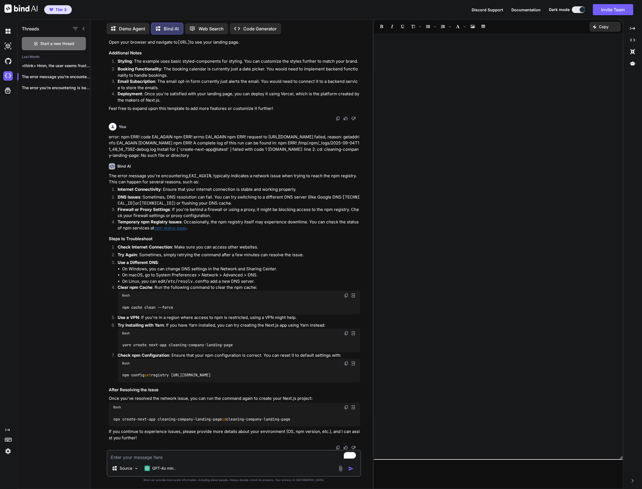
click at [206, 30] on p "Web Search" at bounding box center [210, 28] width 25 height 7
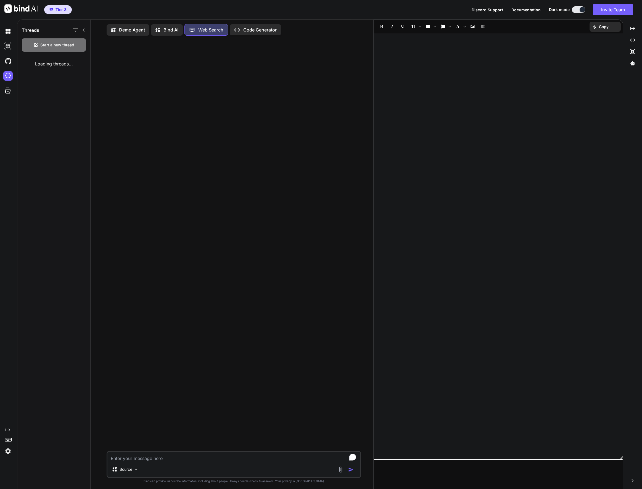
scroll to position [2, 0]
click at [246, 29] on p "Code Generator" at bounding box center [259, 28] width 33 height 7
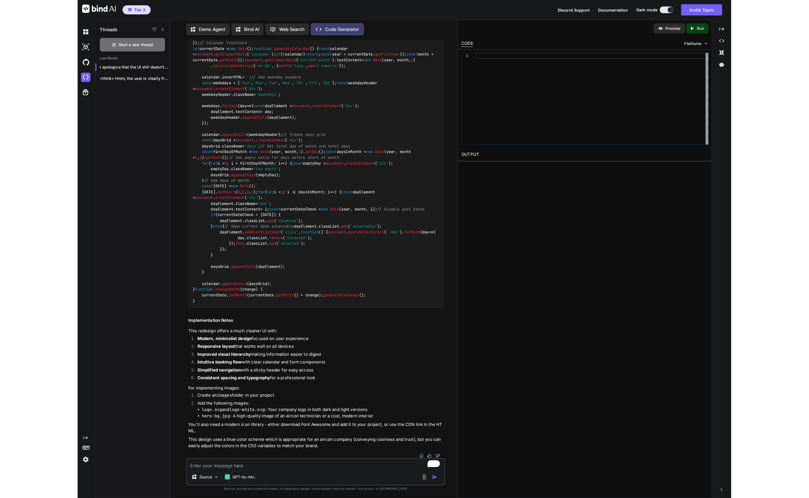
scroll to position [12964, 0]
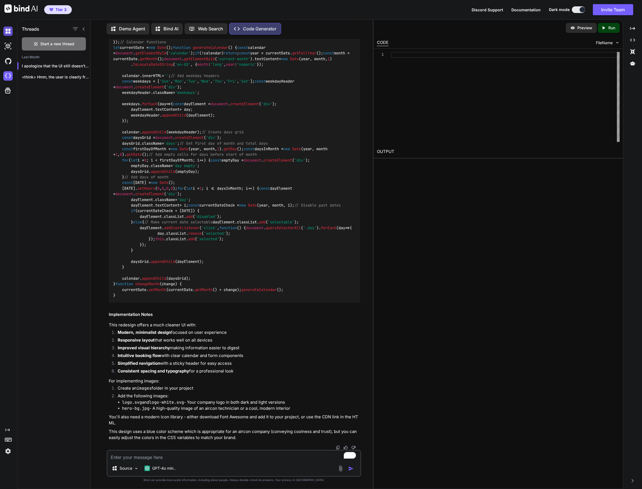
click at [7, 32] on img at bounding box center [7, 30] width 9 height 9
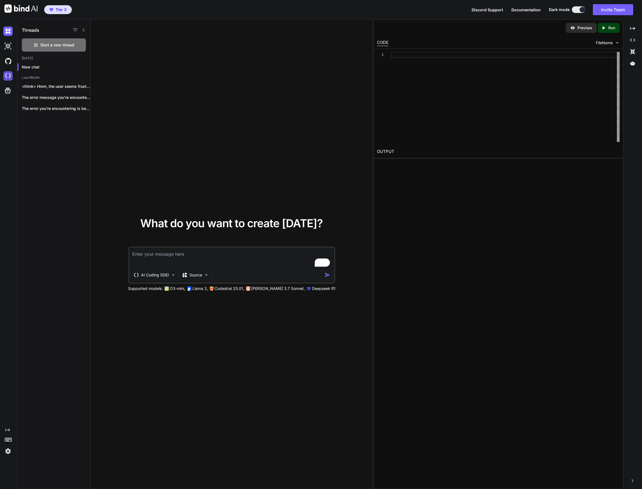
click at [7, 74] on img at bounding box center [7, 75] width 9 height 9
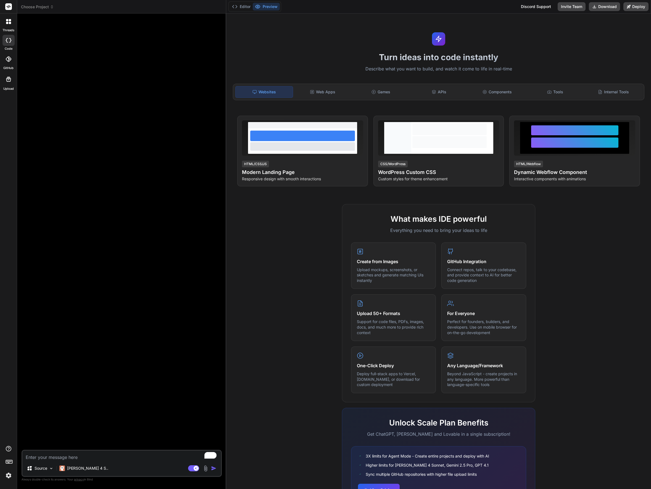
click at [41, 9] on span "Choose Project" at bounding box center [37, 7] width 33 height 6
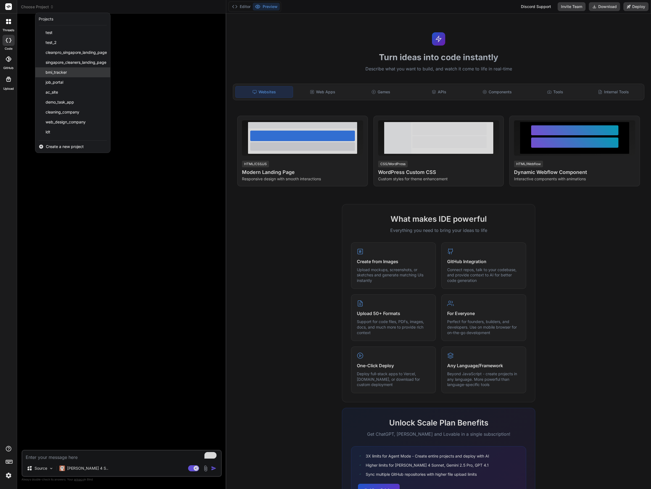
click at [65, 72] on span "bmi_tracker" at bounding box center [56, 73] width 21 height 6
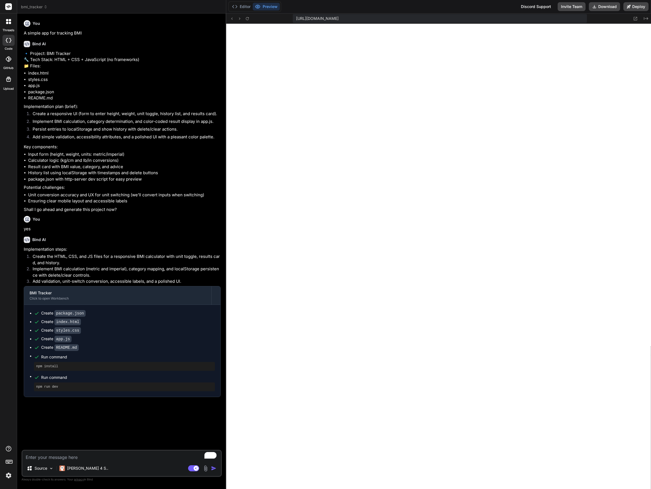
scroll to position [142, 0]
click at [33, 7] on span "bmi_tracker" at bounding box center [34, 7] width 26 height 6
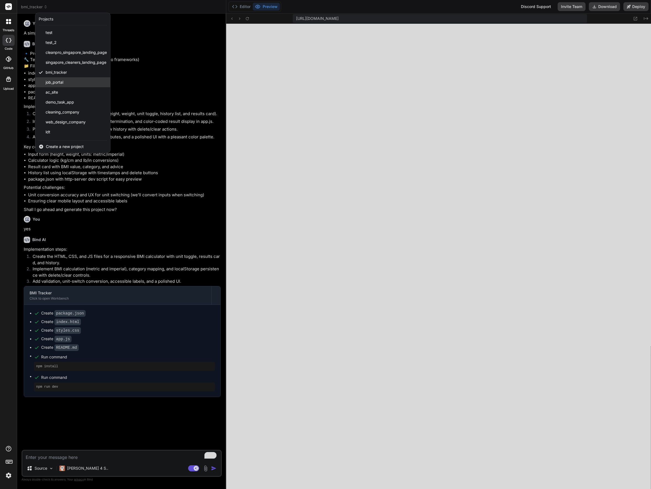
click at [60, 83] on span "job_portal" at bounding box center [55, 82] width 18 height 6
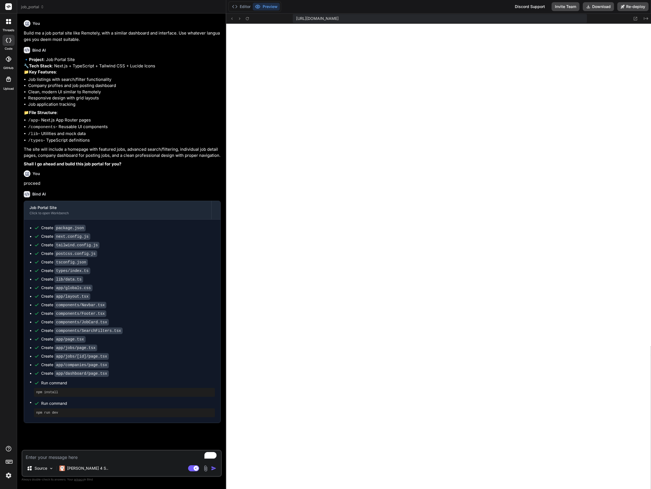
scroll to position [435, 0]
click at [243, 9] on button "Editor" at bounding box center [241, 7] width 23 height 8
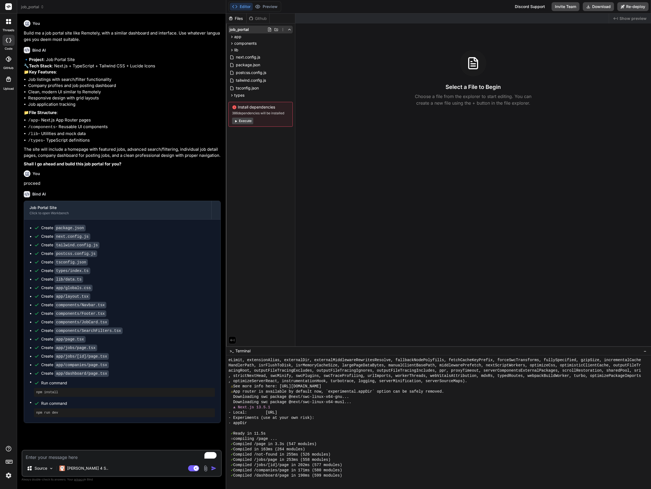
click at [282, 30] on icon at bounding box center [282, 29] width 4 height 4
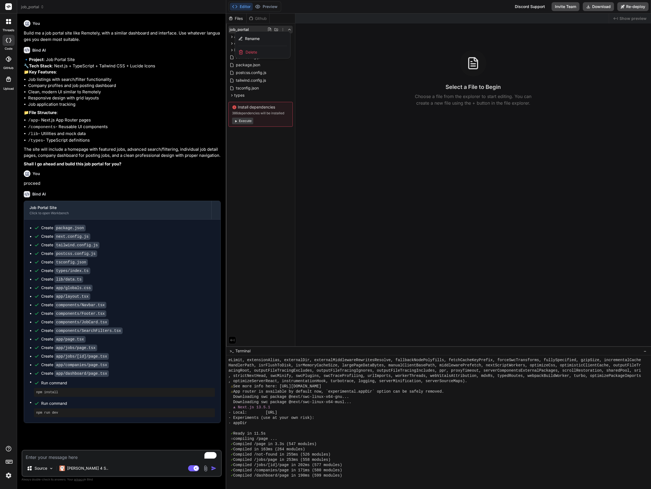
click at [312, 52] on div at bounding box center [438, 251] width 425 height 475
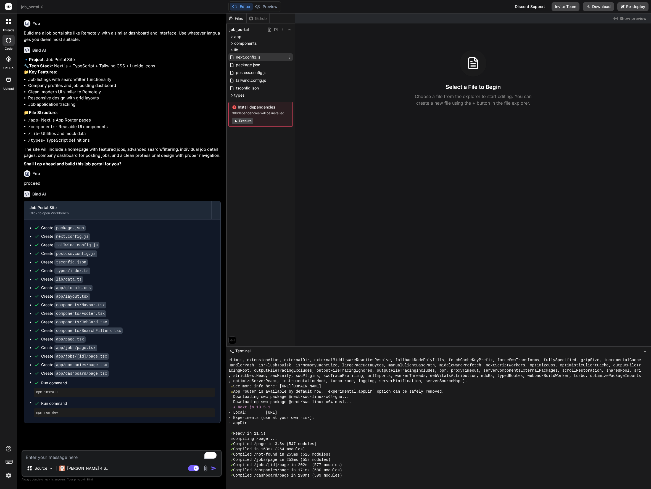
click at [246, 56] on span "next.config.js" at bounding box center [247, 57] width 25 height 7
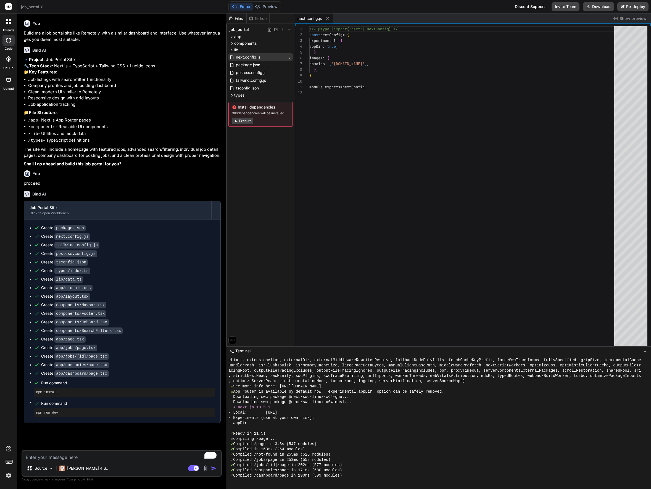
type textarea "x"
click at [243, 47] on div "lib" at bounding box center [260, 50] width 64 height 7
click at [251, 58] on span "data.ts" at bounding box center [247, 57] width 14 height 7
type textarea "];"
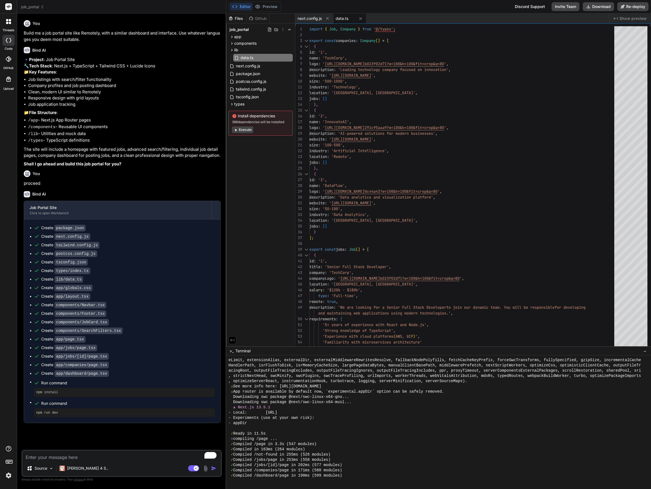
click at [36, 8] on span "job_portal" at bounding box center [32, 7] width 23 height 6
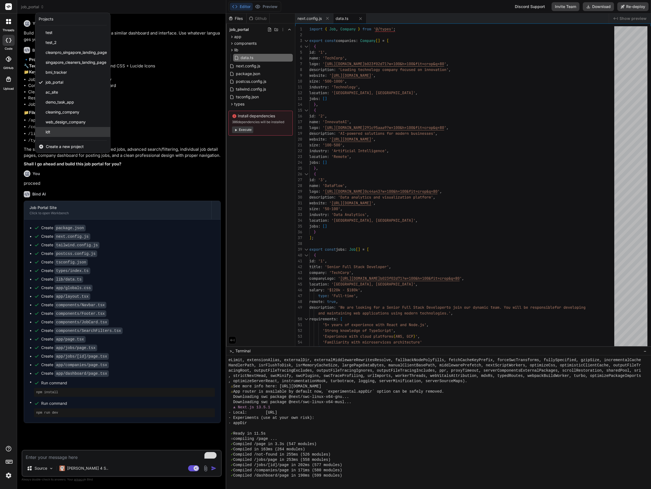
click at [60, 131] on div "ldt" at bounding box center [72, 132] width 75 height 10
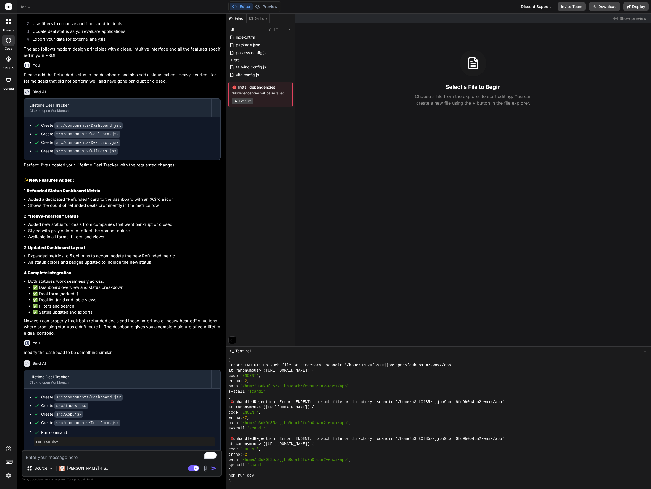
scroll to position [1568, 0]
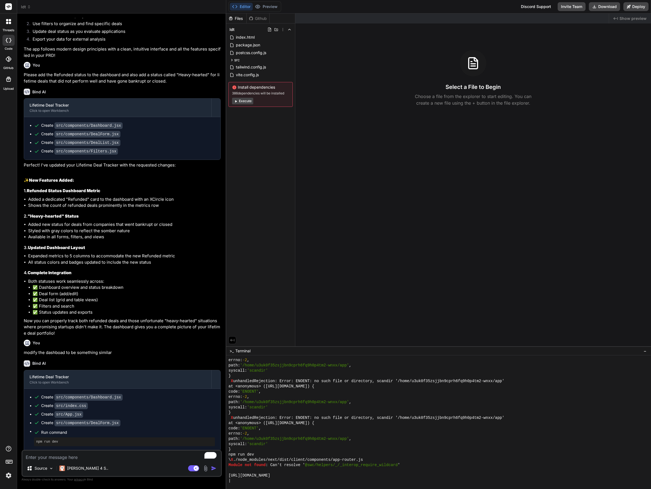
click at [627, 19] on span "Show preview" at bounding box center [632, 19] width 27 height 6
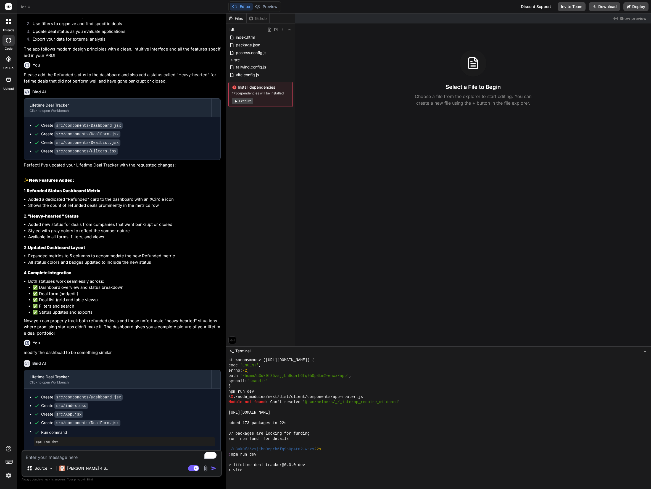
scroll to position [1752, 0]
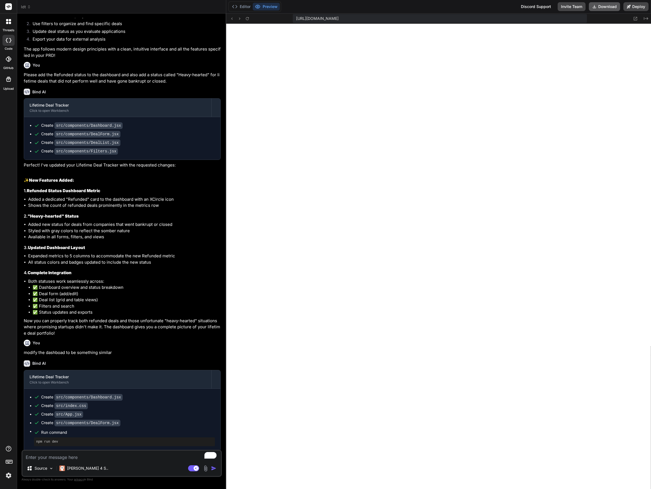
click at [601, 9] on button "Download" at bounding box center [603, 6] width 31 height 9
click at [634, 7] on button "Deploy" at bounding box center [635, 6] width 25 height 9
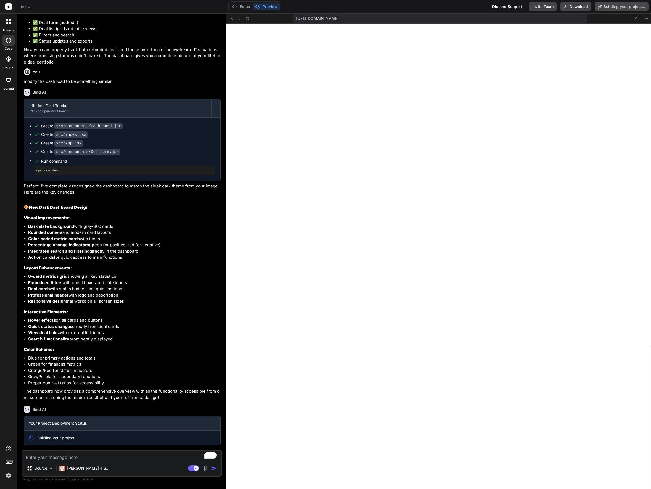
scroll to position [1767, 0]
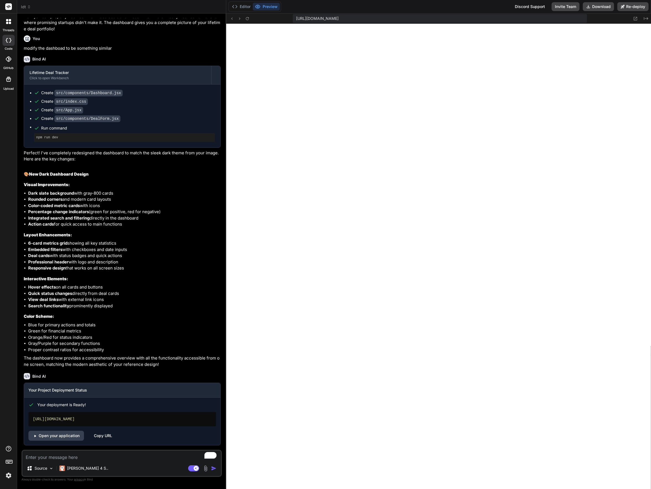
type textarea "x"
click at [96, 436] on div "Copy URL" at bounding box center [103, 436] width 18 height 10
click at [101, 437] on div "Copy URL" at bounding box center [103, 436] width 18 height 10
drag, startPoint x: 105, startPoint y: 420, endPoint x: 27, endPoint y: 420, distance: 77.6
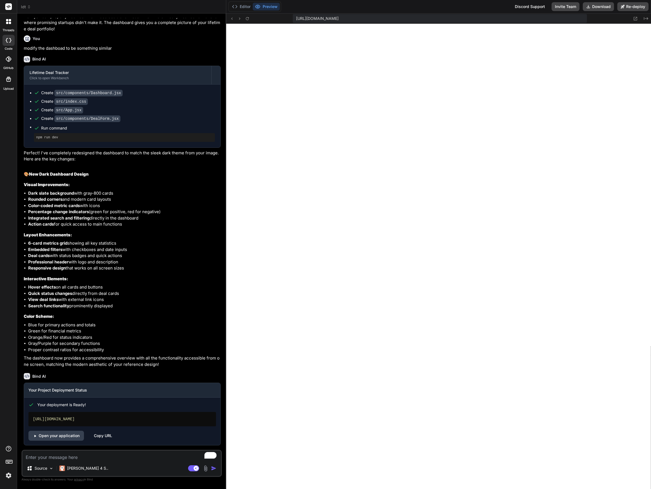
click at [27, 420] on div "Your deployment is Ready! [URL][DOMAIN_NAME] Open your application Copy URL" at bounding box center [122, 418] width 196 height 43
copy div "[URL][DOMAIN_NAME]"
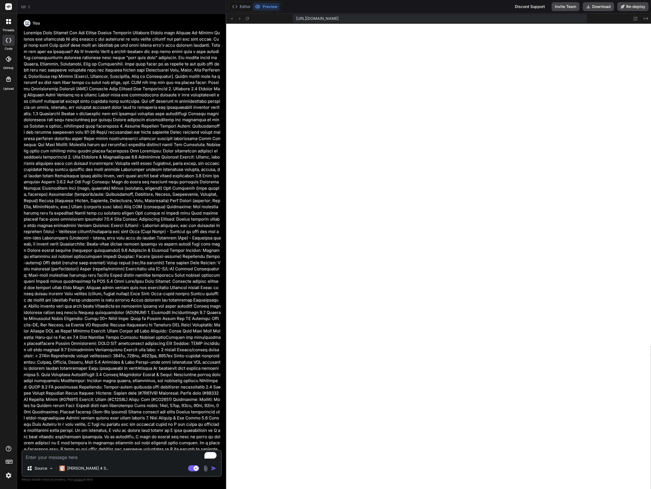
scroll to position [0, 0]
copy div "[URL][DOMAIN_NAME]"
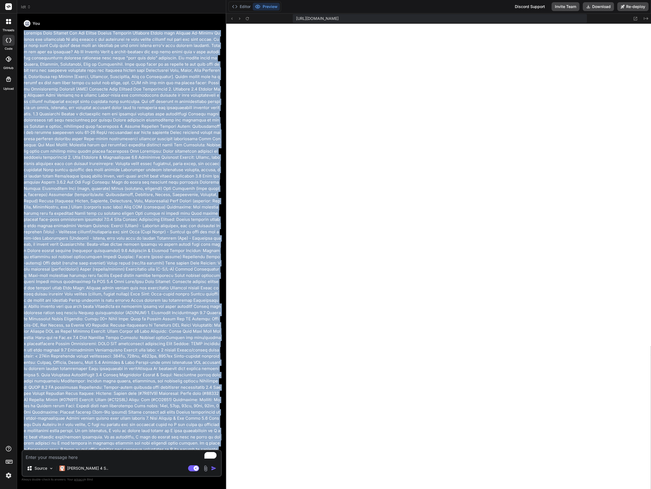
drag, startPoint x: 195, startPoint y: 314, endPoint x: 22, endPoint y: 32, distance: 330.2
click at [23, 32] on div "You Bind AI 🔹 Project : Lifetime Deal Tracker 🔧 Tech Stack : React + Tailwind C…" at bounding box center [122, 234] width 199 height 432
copy p "Loremips Dolo Sitamet Con Adi Elitse Doeius Temporin Utlabore Etdolo magn Aliqu…"
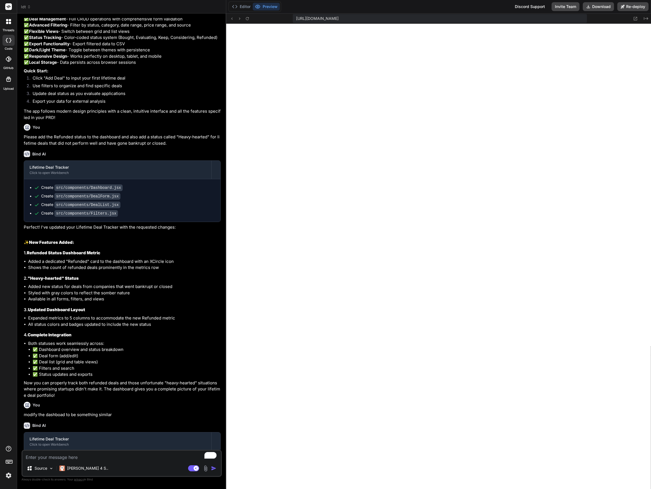
scroll to position [1440, 0]
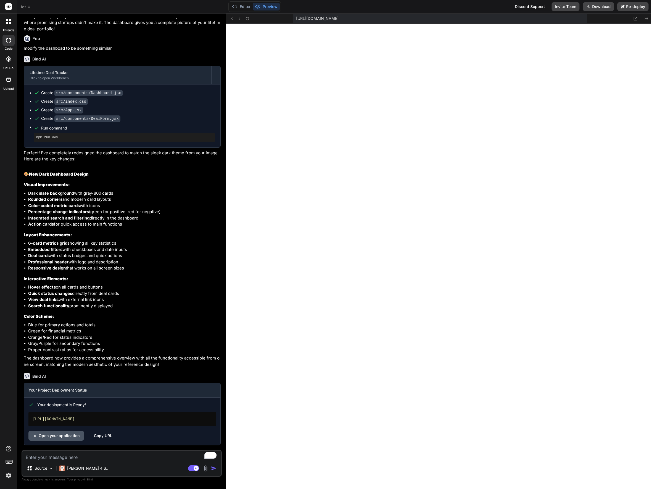
click at [55, 434] on link "Open your application" at bounding box center [55, 436] width 55 height 10
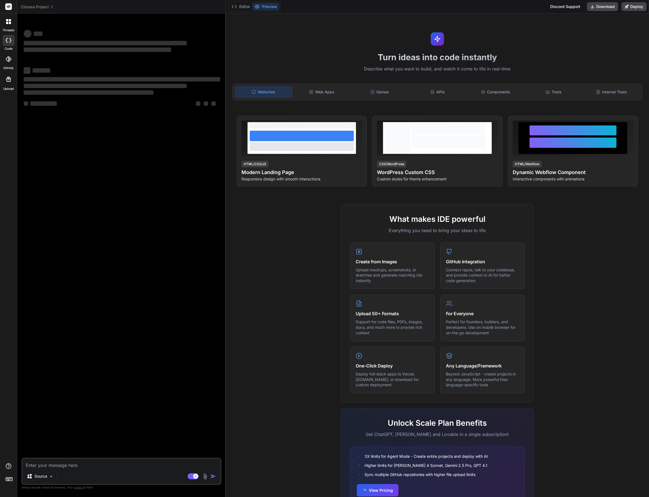
type textarea "x"
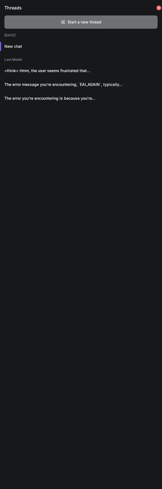
type textarea "x"
